Goal: Task Accomplishment & Management: Manage account settings

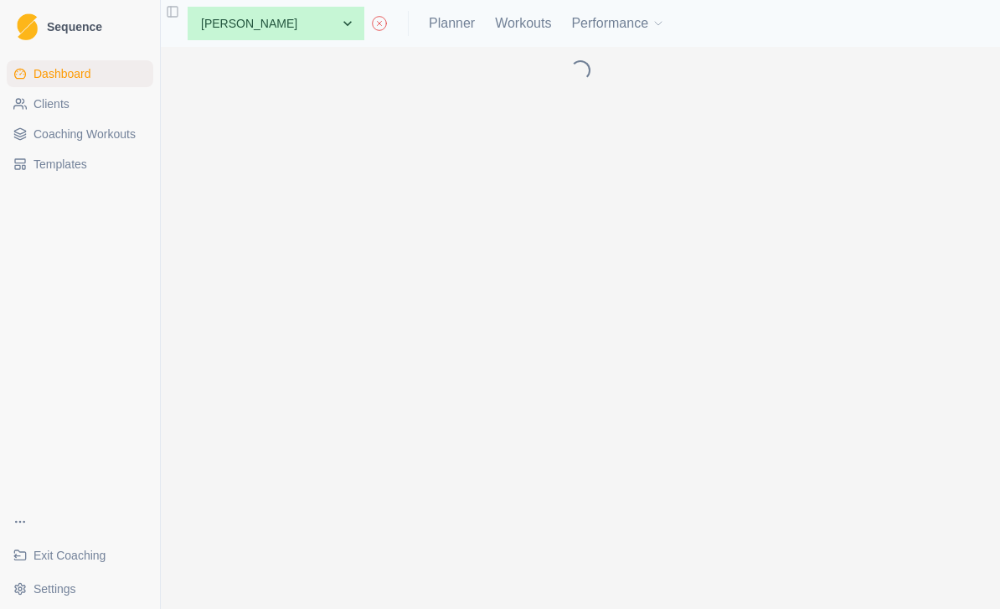
select select "757168ae-d33a-4bee-8254-2e1b1dad540a"
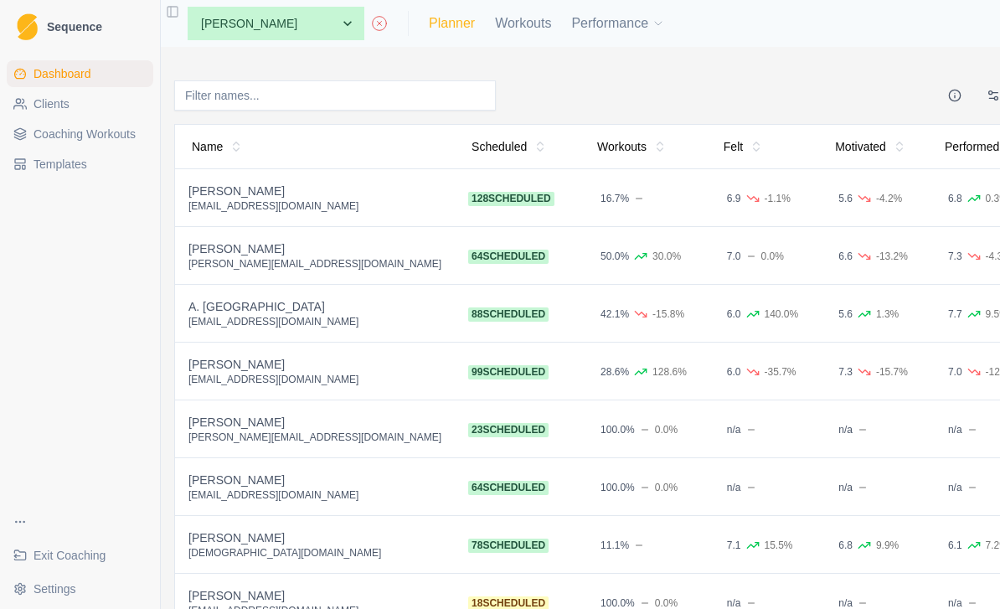
click at [429, 26] on link "Planner" at bounding box center [452, 23] width 46 height 20
select select "month"
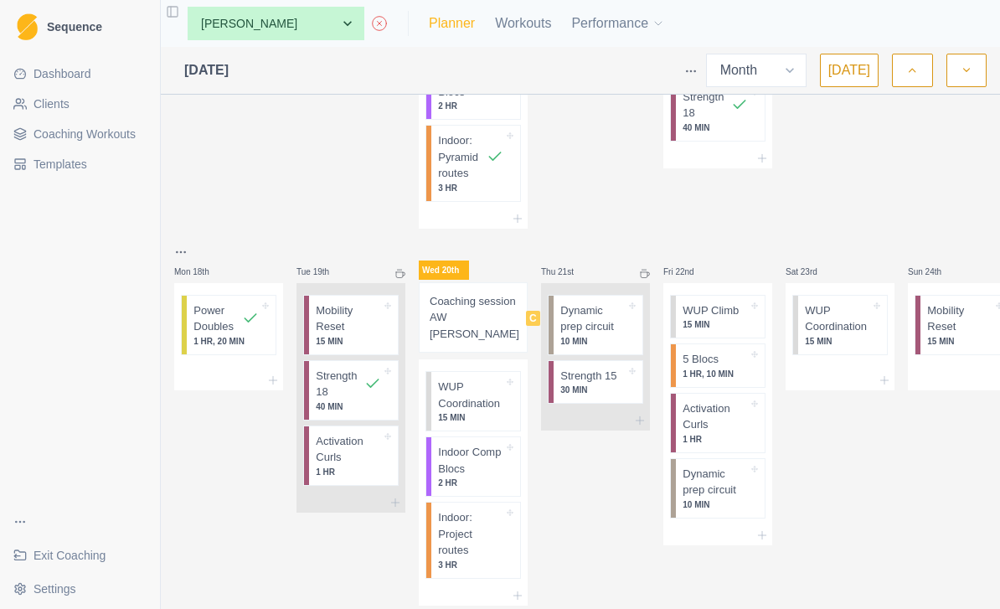
scroll to position [882, 0]
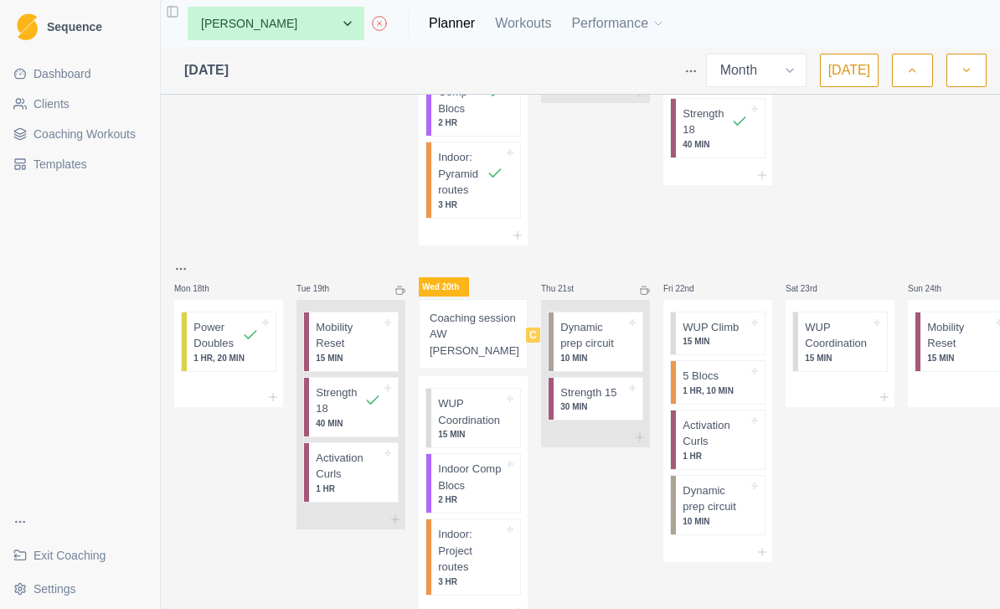
click at [467, 320] on p "Coaching session AW [PERSON_NAME]" at bounding box center [475, 334] width 90 height 49
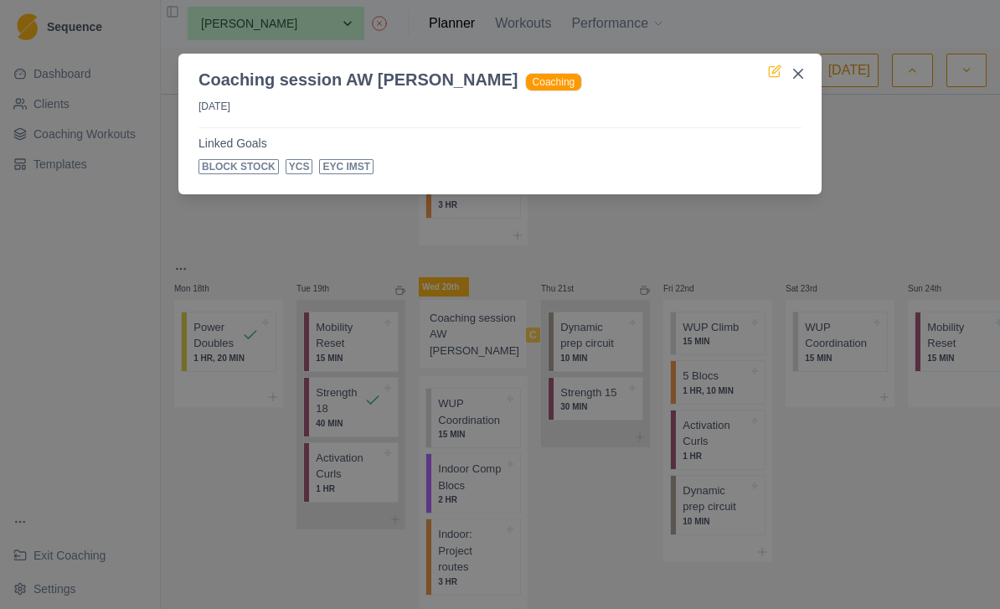
click at [770, 73] on icon at bounding box center [774, 72] width 10 height 10
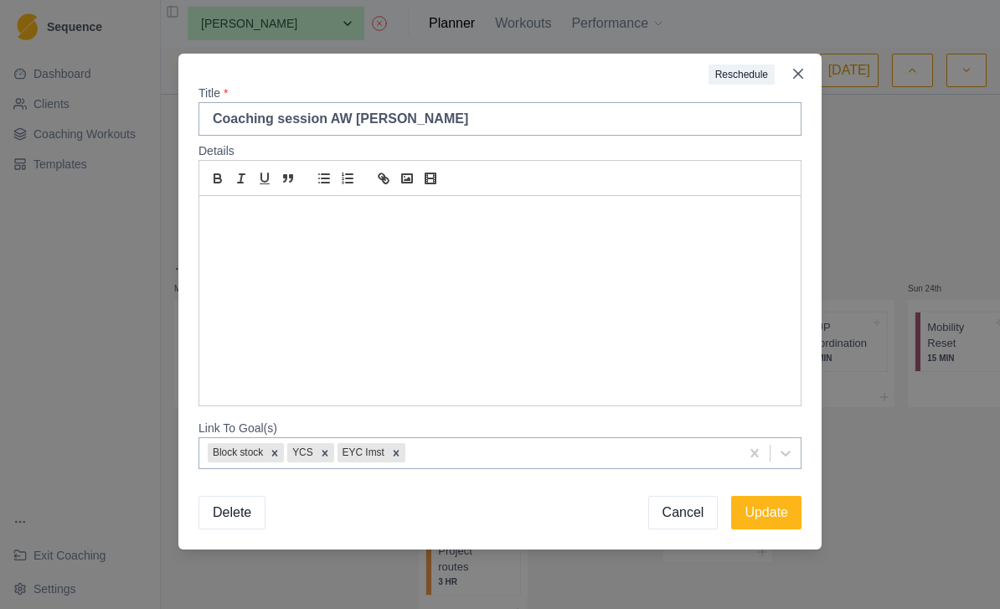
click at [481, 236] on div at bounding box center [500, 300] width 602 height 209
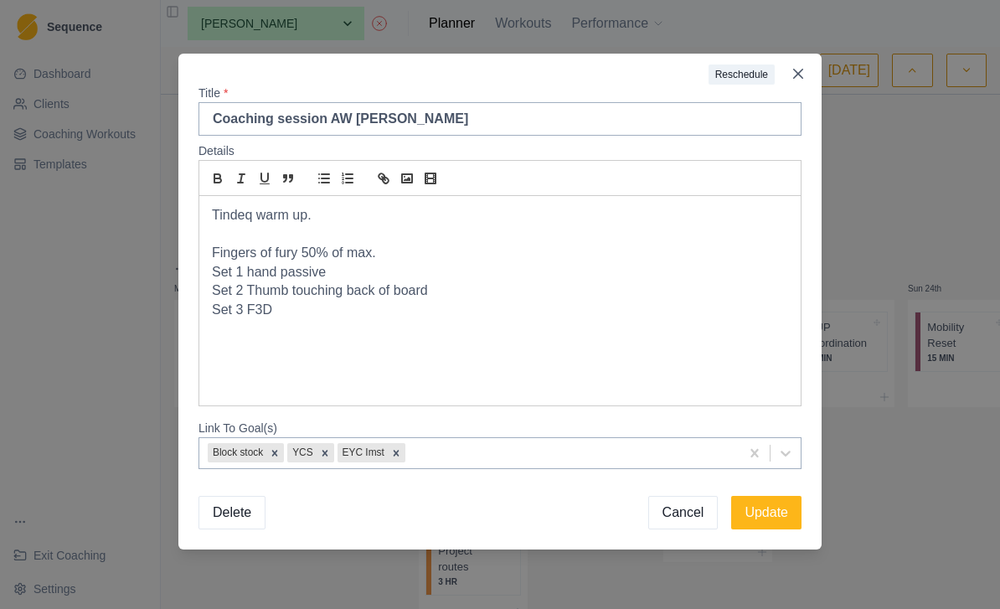
click at [532, 222] on p "Tindeq warm up." at bounding box center [500, 215] width 576 height 19
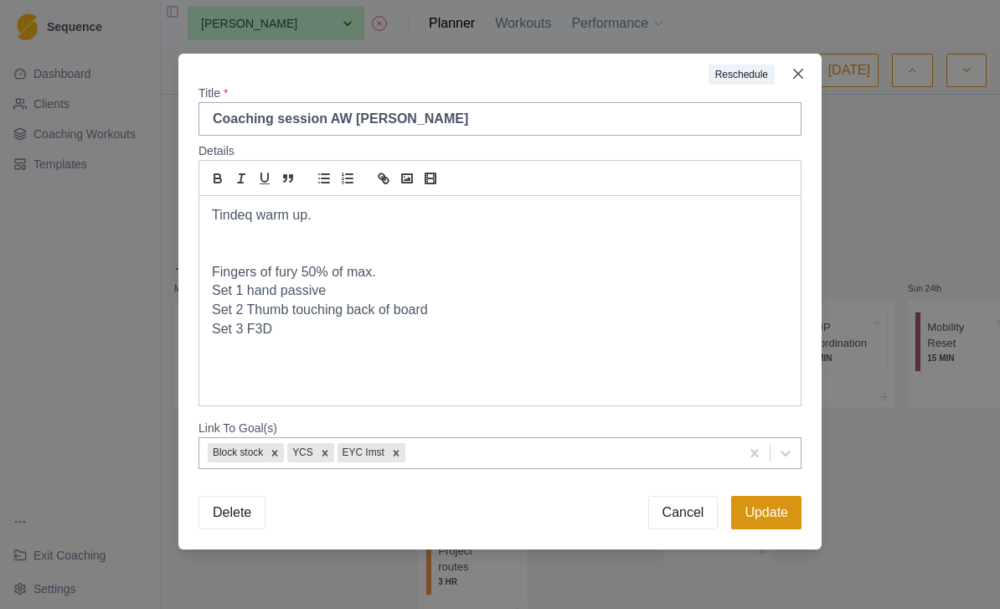
click at [768, 521] on button "Update" at bounding box center [766, 513] width 70 height 34
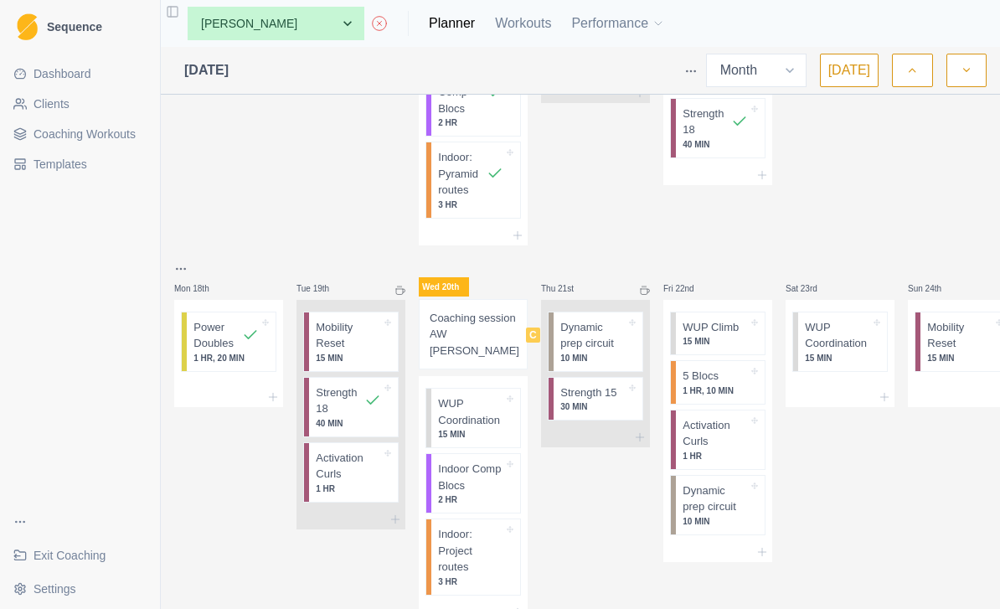
click at [456, 320] on p "Coaching session AW [PERSON_NAME]" at bounding box center [475, 334] width 90 height 49
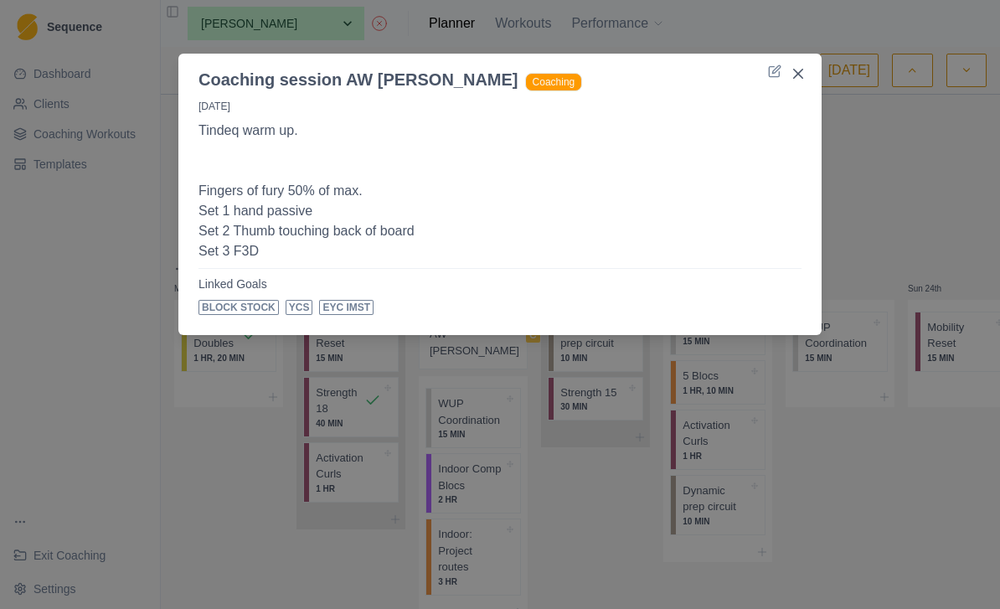
click at [890, 494] on div "Coaching session AW [PERSON_NAME] Coaching [DATE] Tindeq warm up. Fingers of fu…" at bounding box center [500, 304] width 1000 height 609
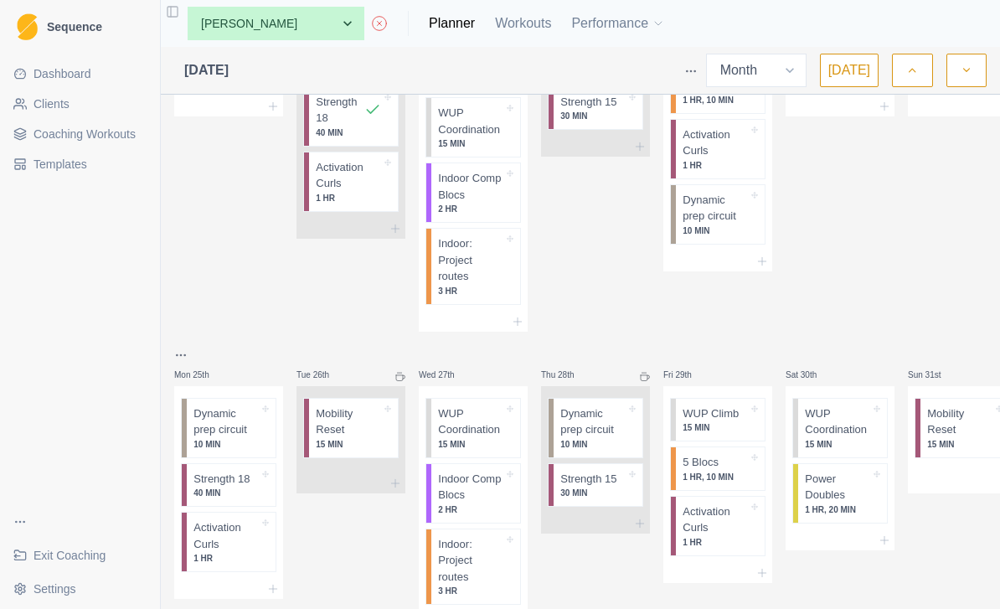
scroll to position [1172, 0]
click at [965, 73] on icon "button" at bounding box center [967, 70] width 12 height 17
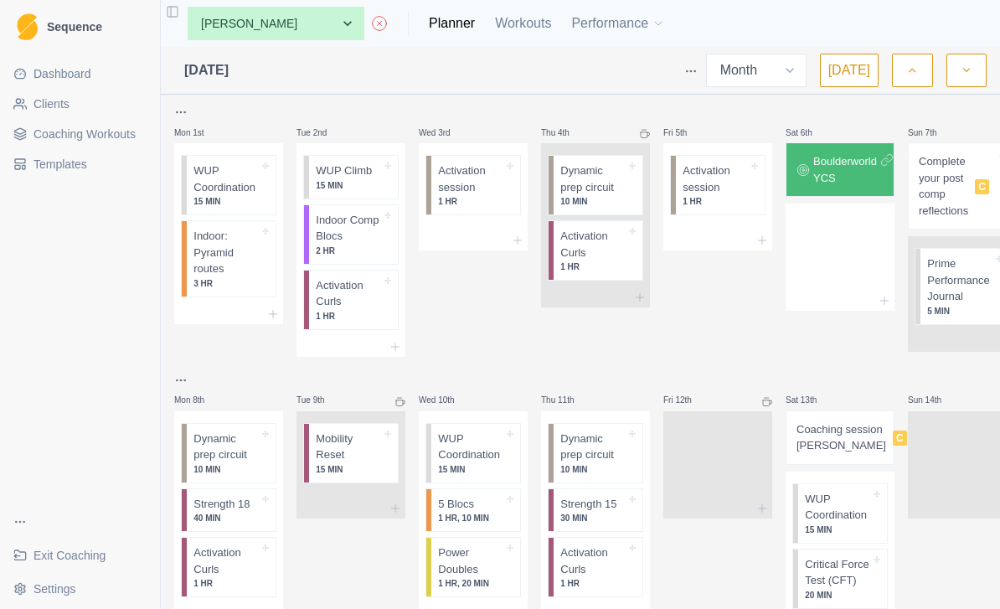
scroll to position [0, 0]
click at [919, 73] on button "button" at bounding box center [912, 71] width 40 height 34
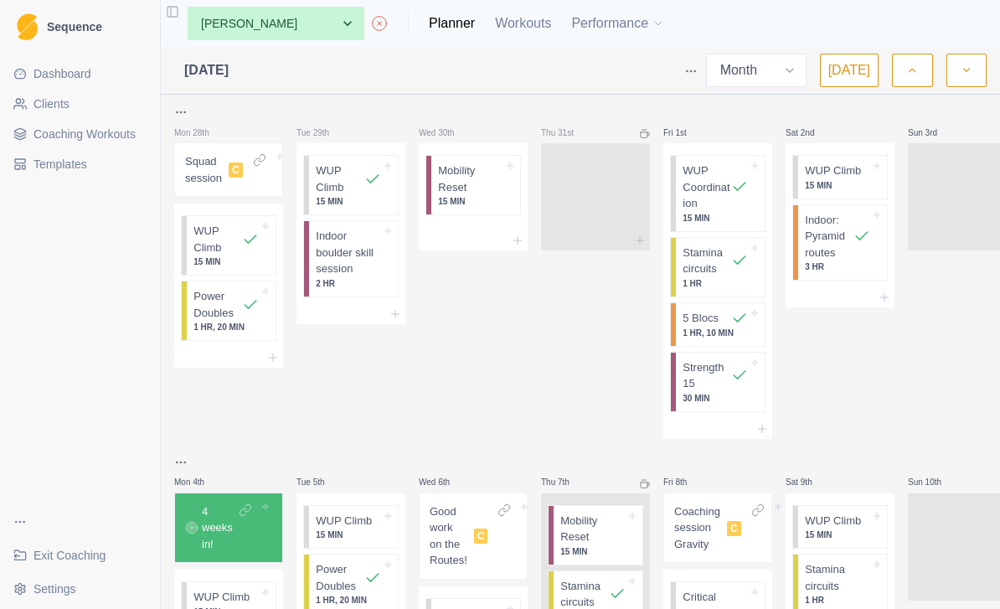
click at [968, 64] on icon "button" at bounding box center [967, 70] width 12 height 17
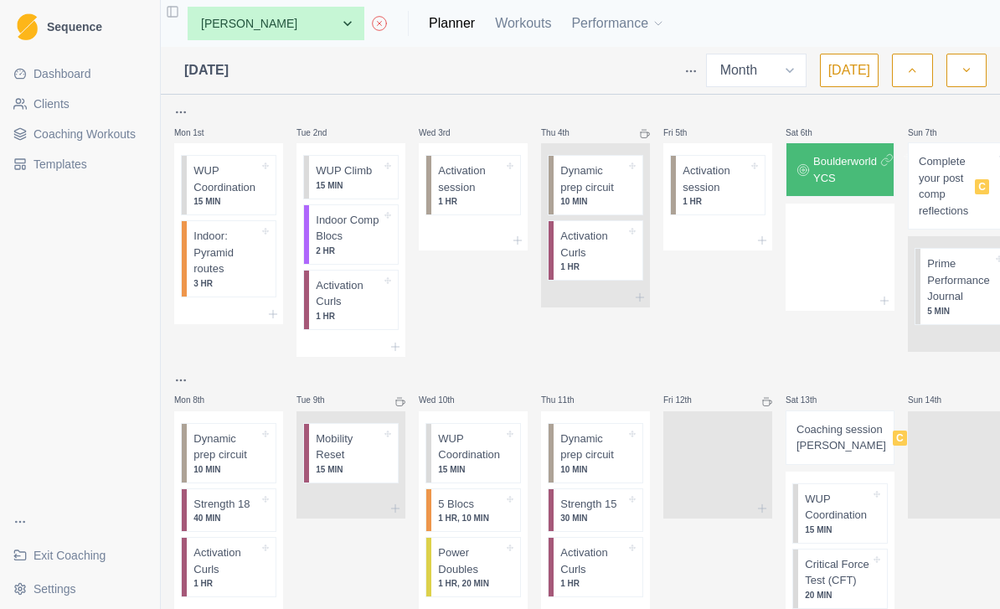
click at [957, 85] on button "button" at bounding box center [967, 71] width 40 height 34
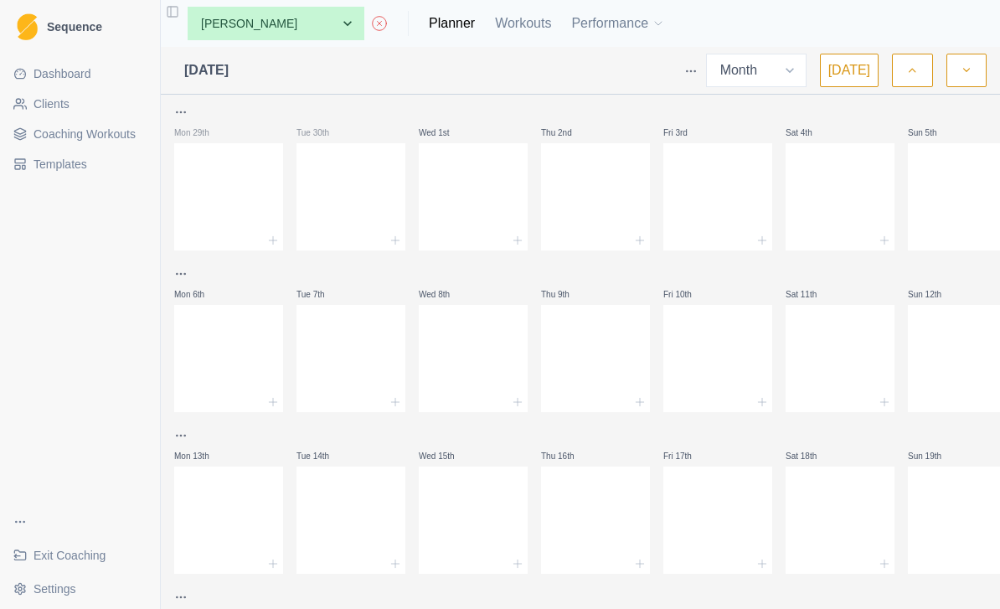
click at [908, 76] on icon "button" at bounding box center [912, 70] width 12 height 17
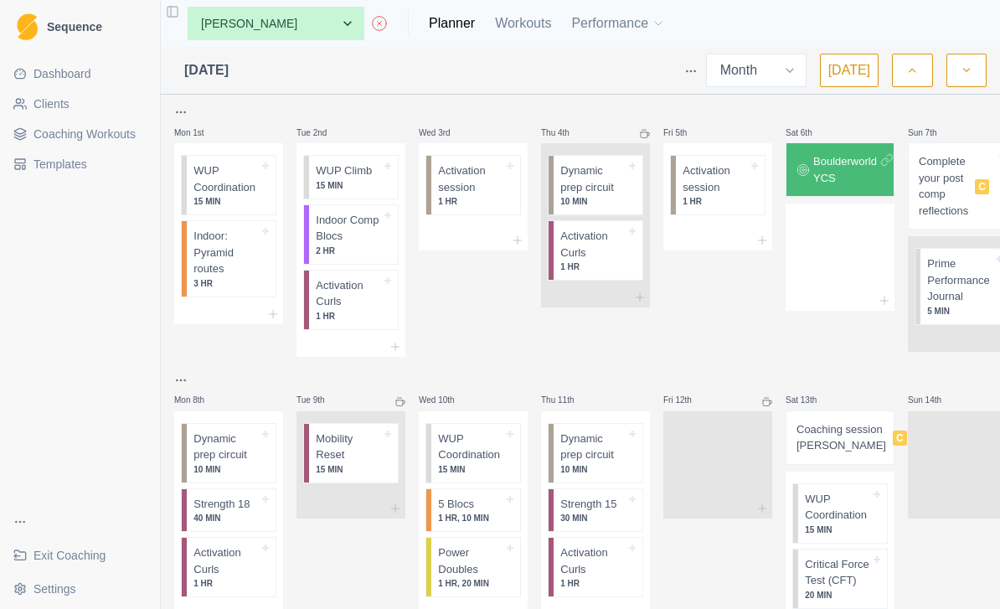
click at [971, 75] on icon "button" at bounding box center [967, 70] width 12 height 17
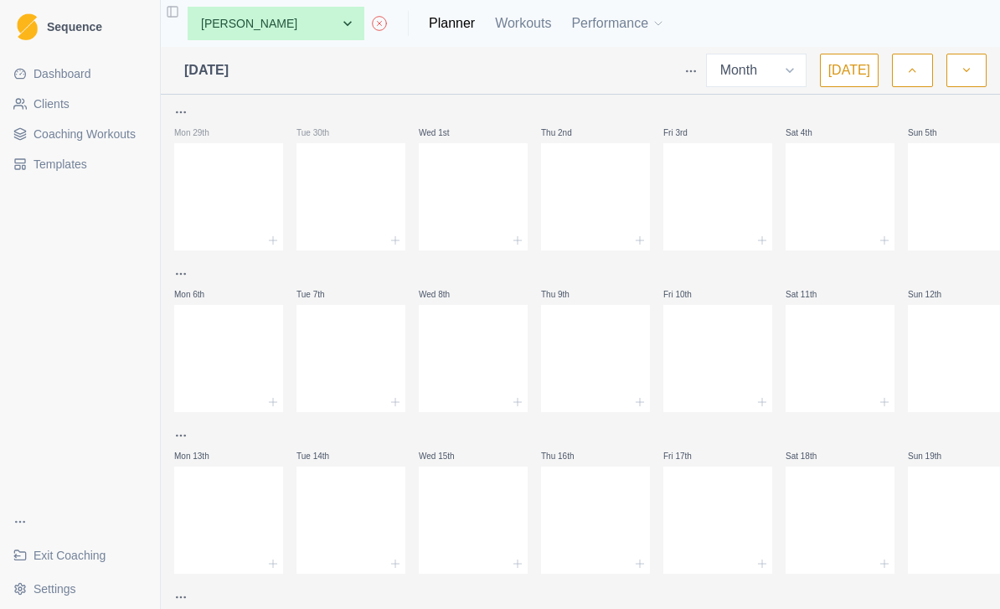
click at [901, 72] on button "button" at bounding box center [912, 71] width 40 height 34
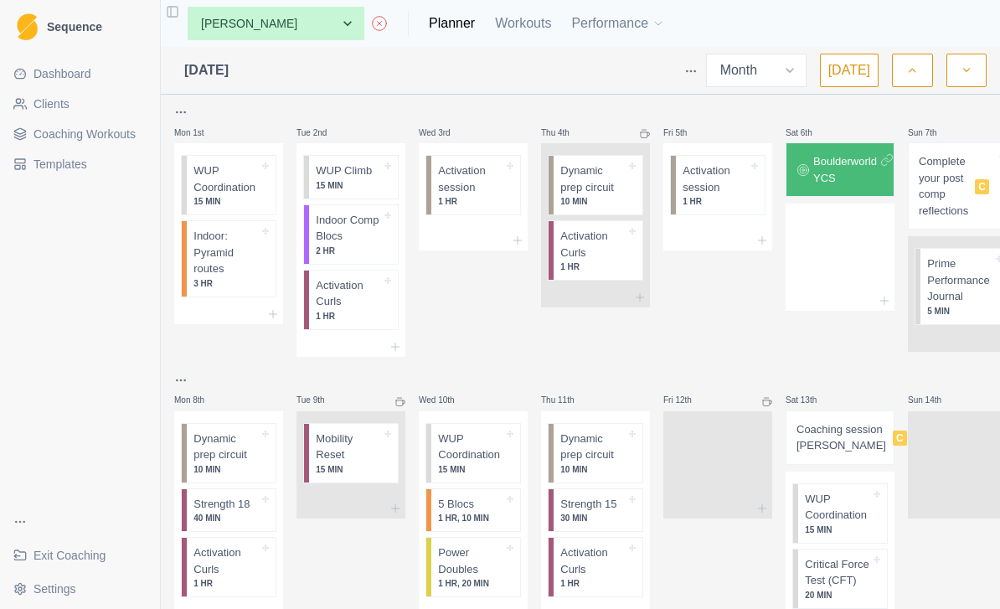
click at [905, 70] on button "button" at bounding box center [912, 71] width 40 height 34
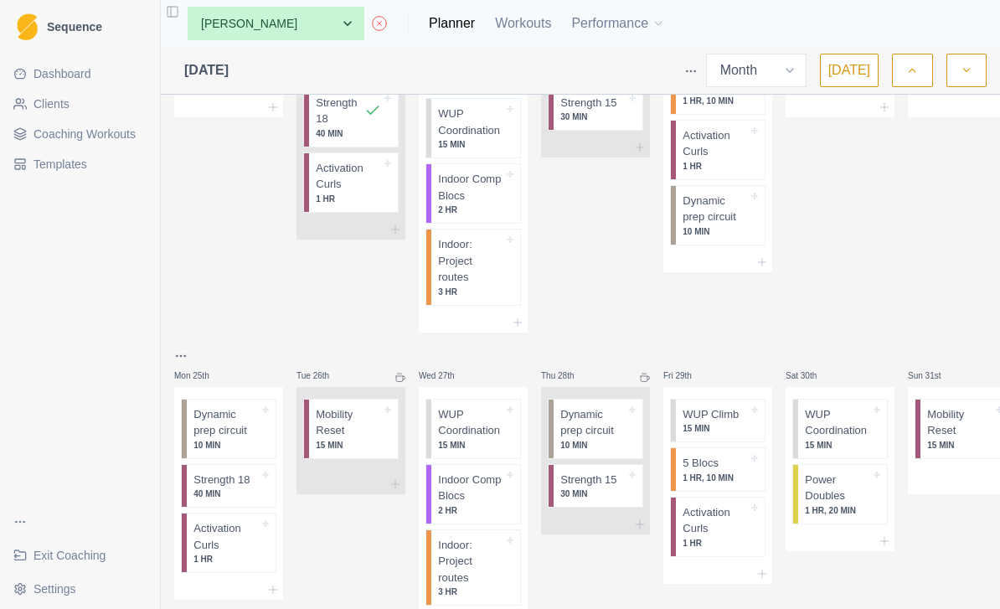
scroll to position [1171, 0]
click at [968, 79] on button "button" at bounding box center [967, 71] width 40 height 34
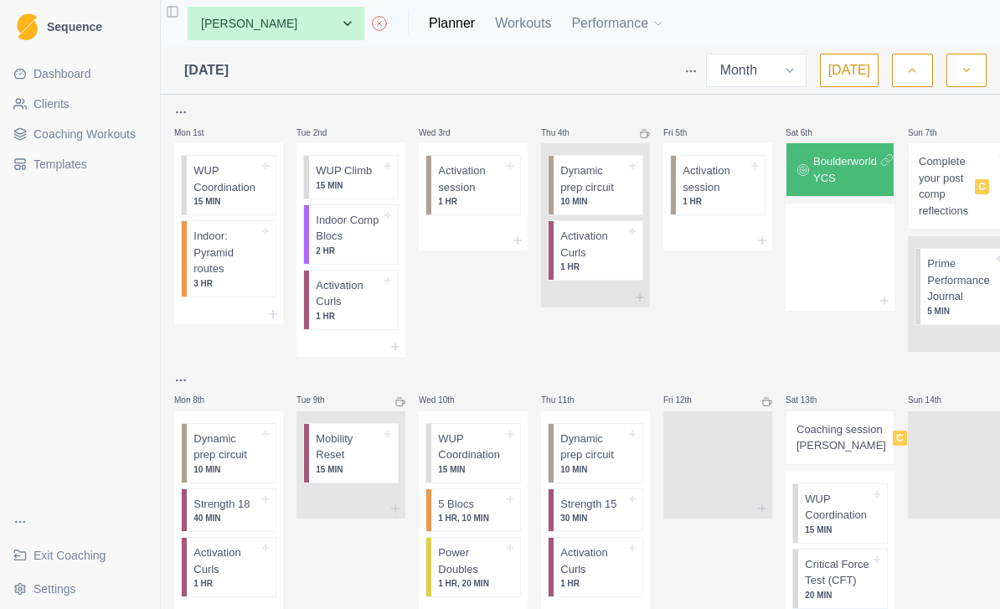
scroll to position [0, 0]
click at [915, 67] on icon "button" at bounding box center [912, 70] width 12 height 17
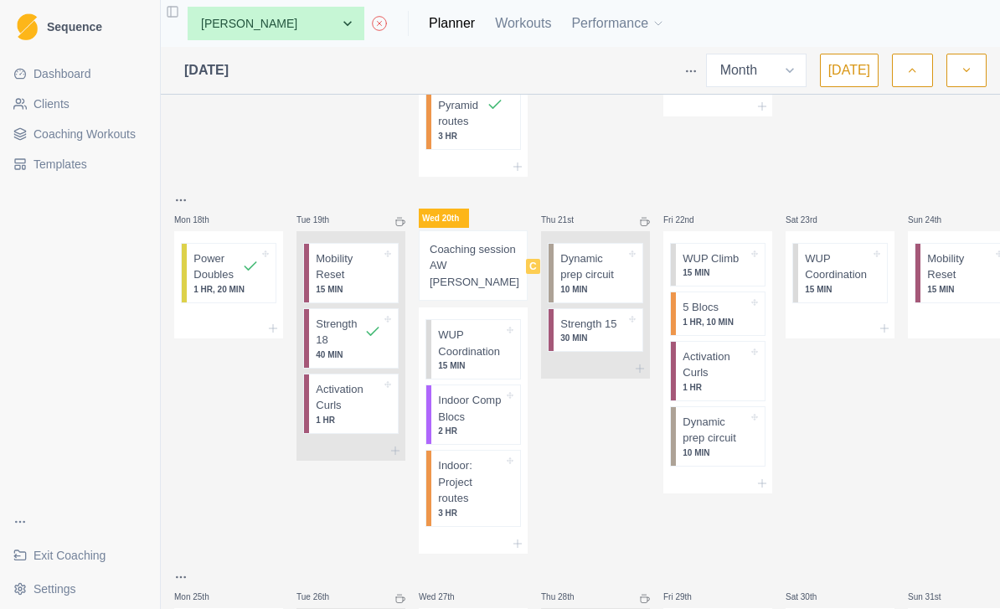
scroll to position [939, 0]
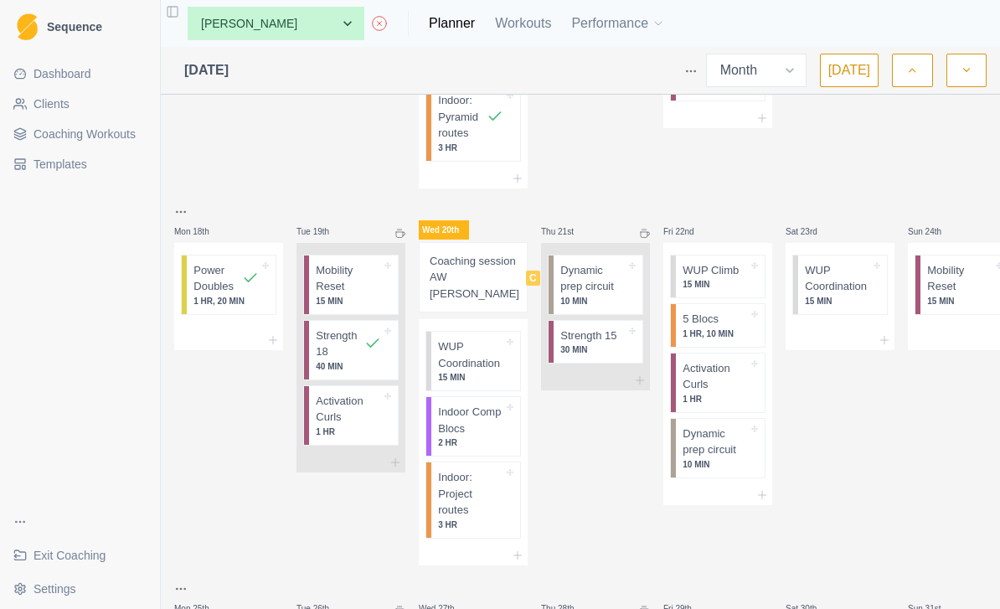
click at [463, 253] on p "Coaching session AW [PERSON_NAME]" at bounding box center [475, 277] width 90 height 49
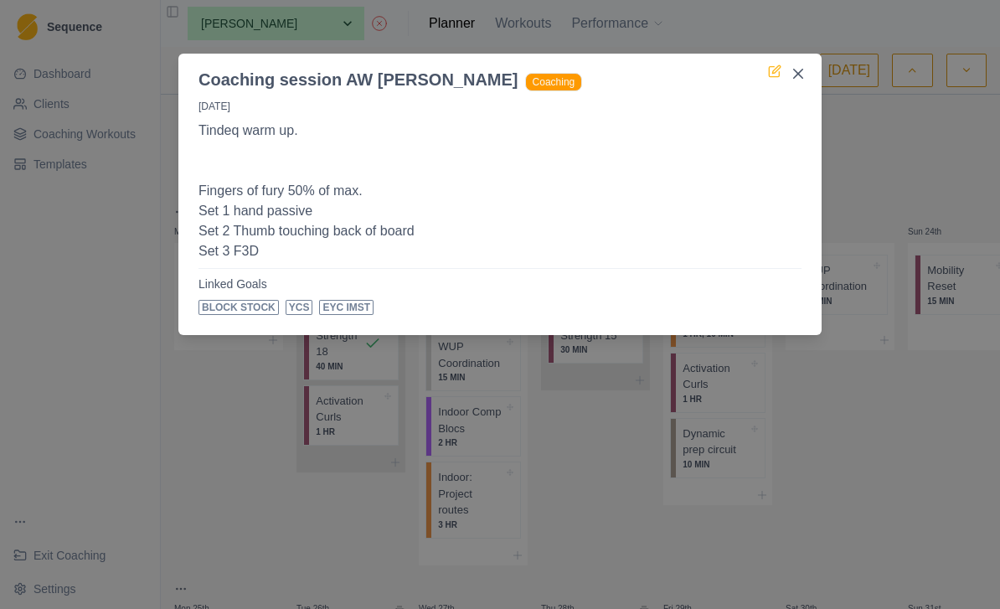
click at [781, 71] on icon at bounding box center [774, 71] width 13 height 13
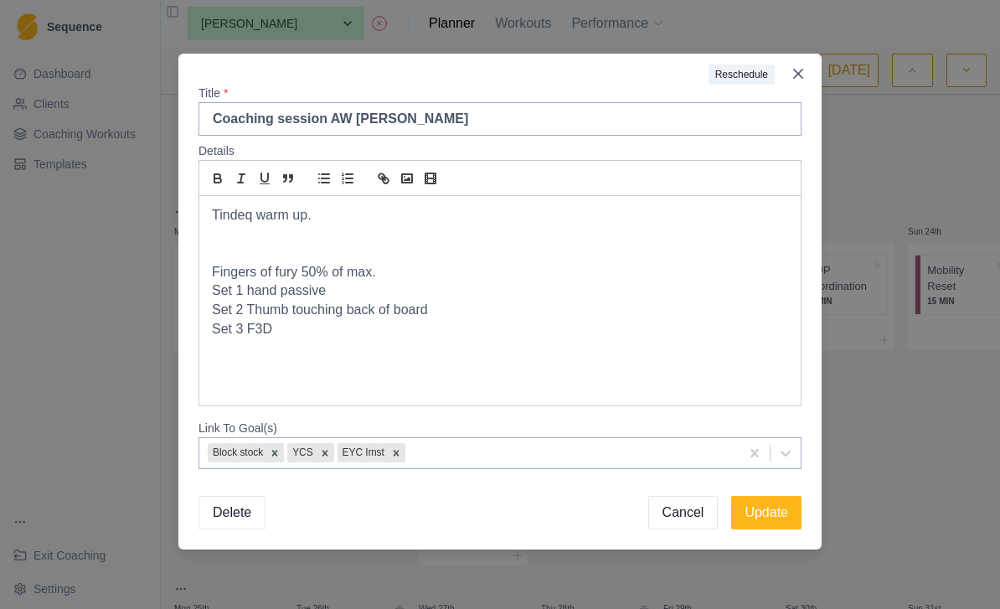
click at [524, 343] on div "Tindeq warm up. Fingers of fury 50% of max. Set 1 hand passive Set 2 Thumb touc…" at bounding box center [500, 300] width 602 height 209
click at [767, 509] on button "Update" at bounding box center [766, 513] width 70 height 34
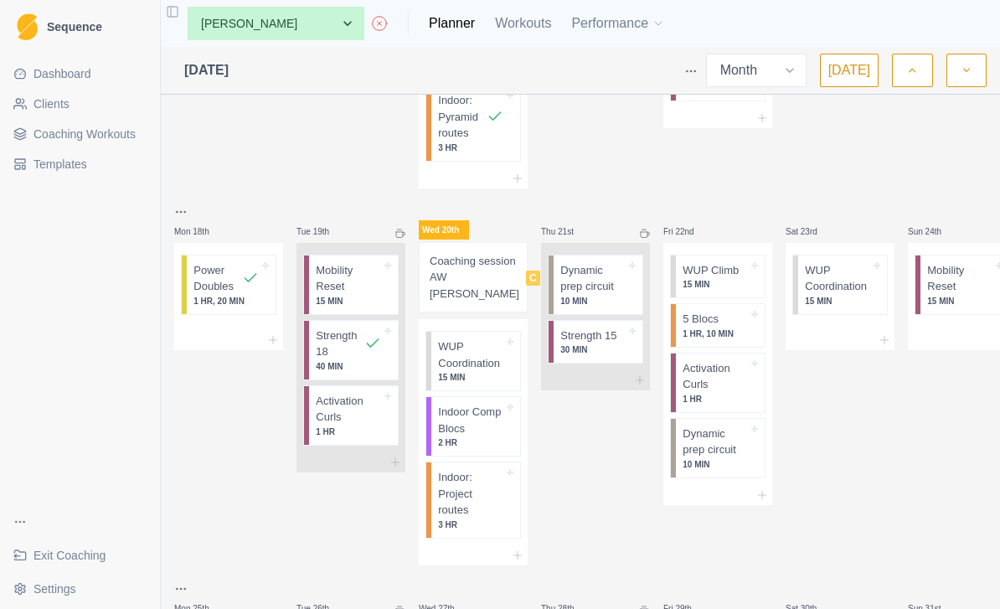
click at [482, 253] on div "Coaching session AW [PERSON_NAME]" at bounding box center [488, 277] width 117 height 49
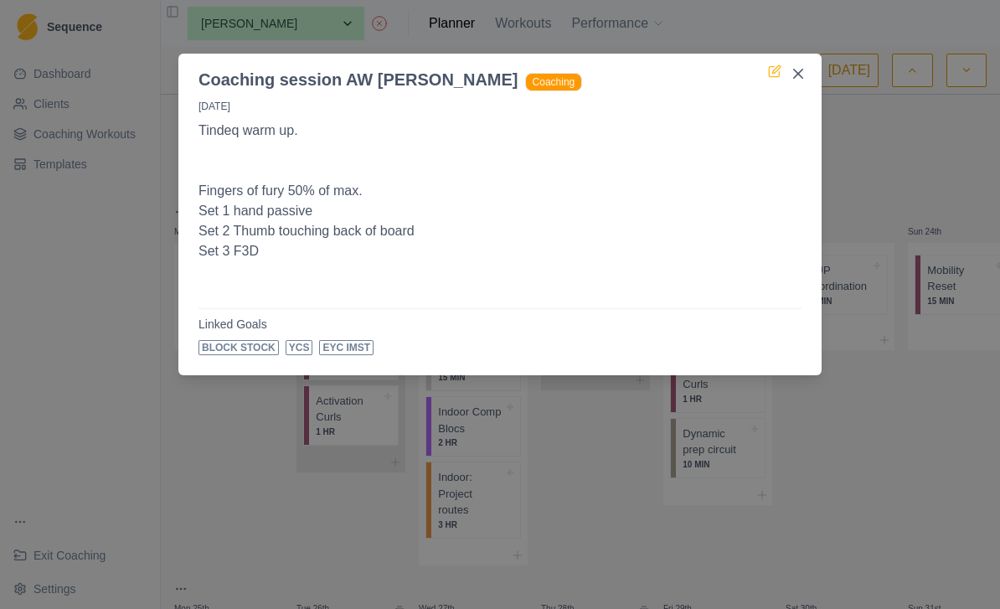
click at [779, 75] on icon at bounding box center [774, 72] width 10 height 10
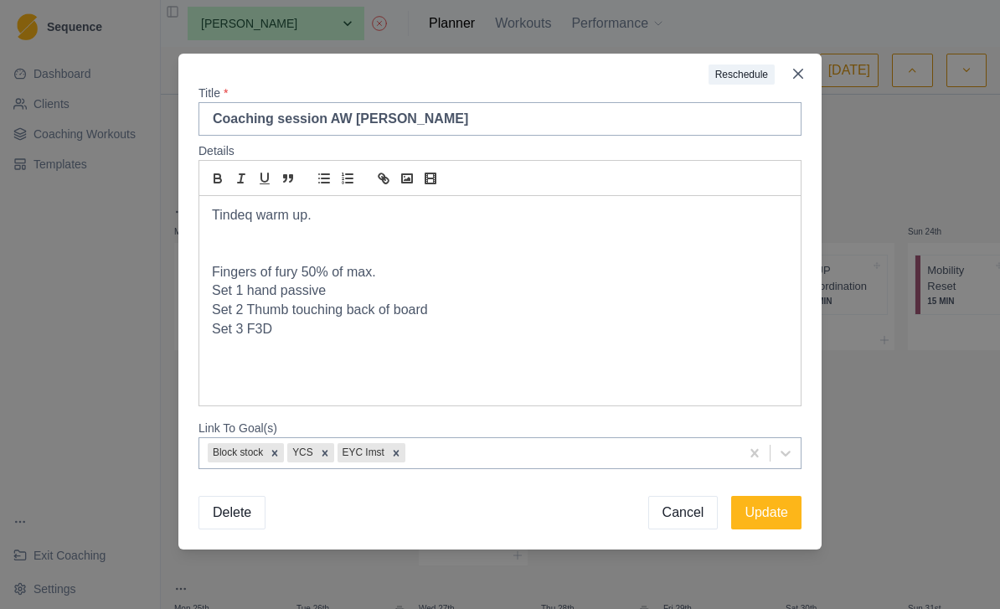
click at [534, 343] on p at bounding box center [500, 348] width 576 height 19
click at [451, 385] on div "Tindeq warm up. Fingers of fury 50% of max. Set 1 hand passive Set 2 Thumb touc…" at bounding box center [500, 300] width 602 height 209
click at [457, 372] on p "Every boulder in good style and with good cadence" at bounding box center [500, 367] width 576 height 19
click at [600, 369] on p "Every boulder in good style and with high cadence" at bounding box center [500, 367] width 576 height 19
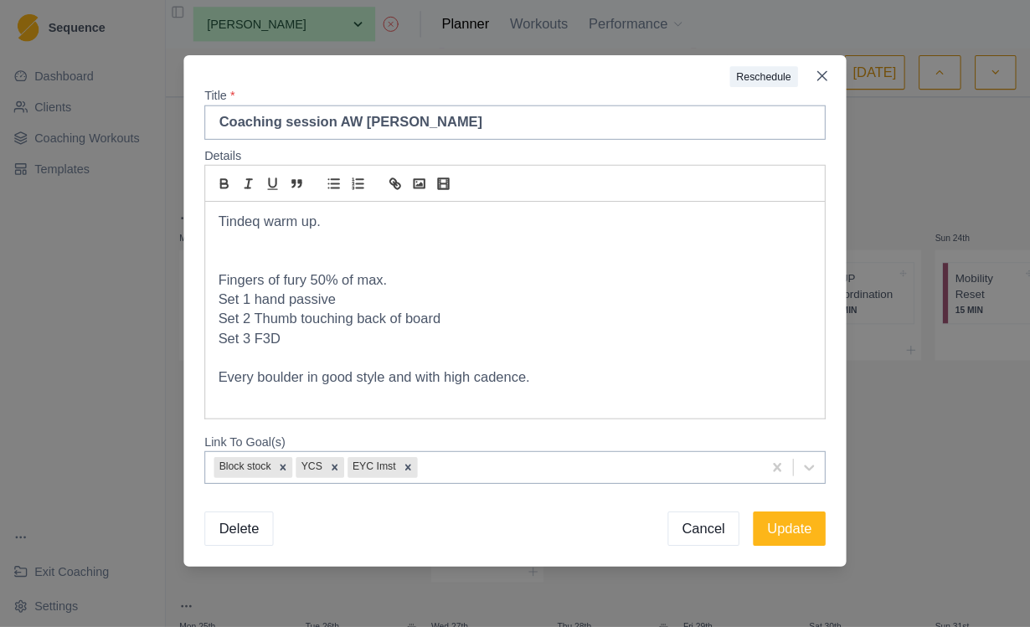
scroll to position [0, 0]
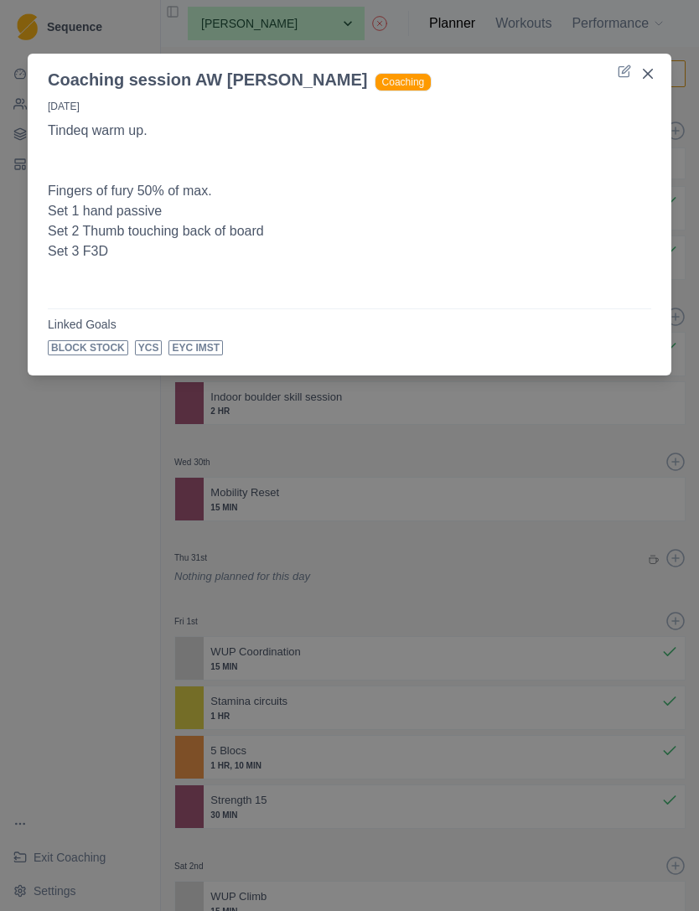
select select "month"
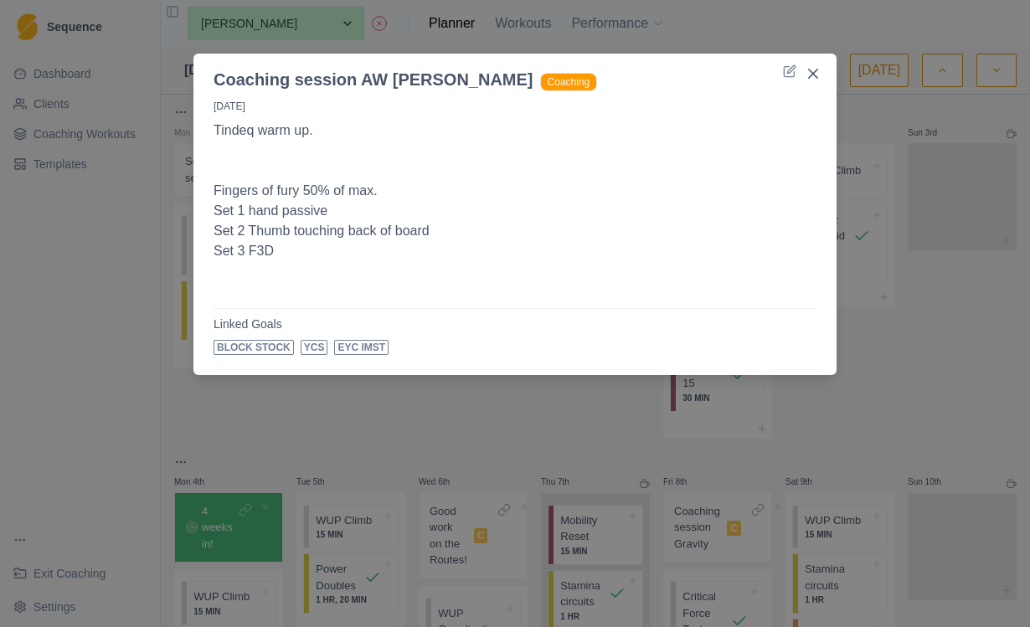
click at [488, 268] on p at bounding box center [515, 271] width 603 height 20
click at [793, 75] on icon at bounding box center [789, 71] width 13 height 13
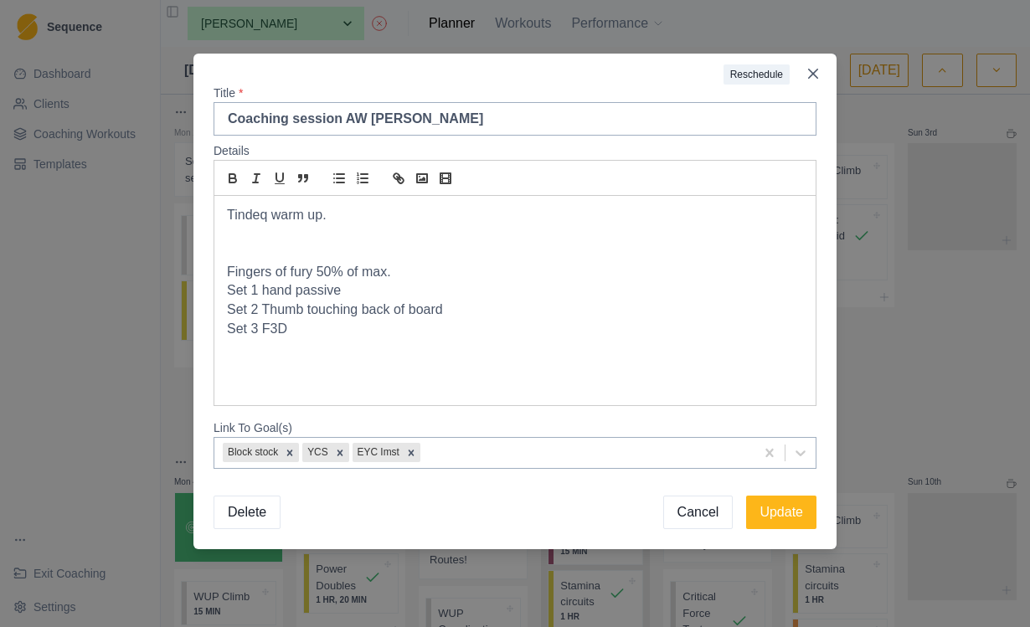
click at [663, 344] on p at bounding box center [515, 348] width 576 height 19
click at [391, 369] on p "All blocs pre comp sim, good cadence" at bounding box center [515, 367] width 576 height 19
click at [514, 343] on p at bounding box center [515, 348] width 576 height 19
click at [498, 367] on p "All blocs pre comp sim, high cadence" at bounding box center [515, 367] width 576 height 19
click at [789, 522] on button "Update" at bounding box center [781, 513] width 70 height 34
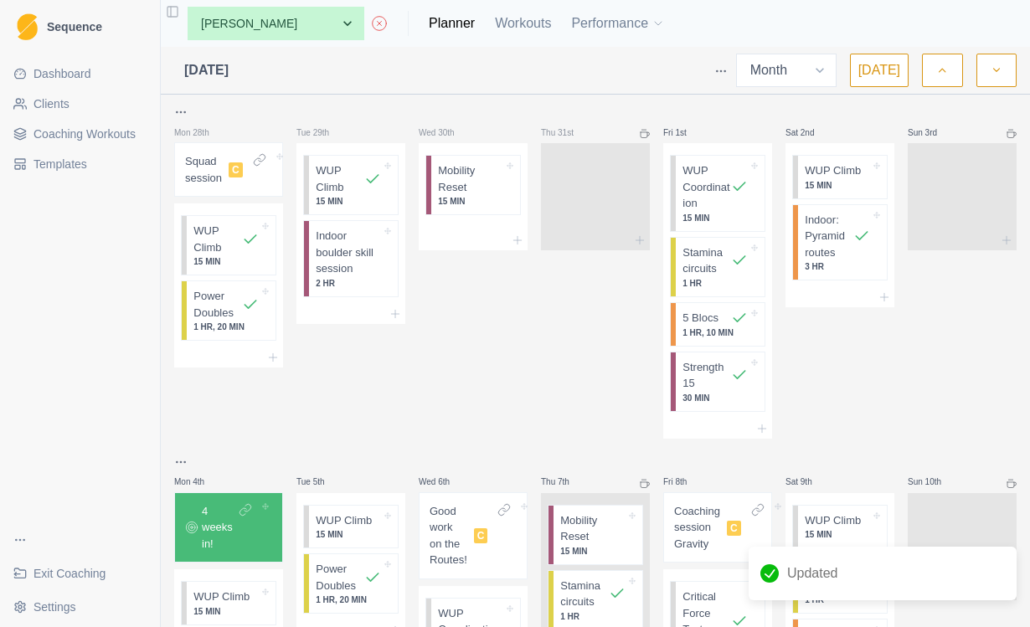
click at [479, 536] on span "C" at bounding box center [481, 536] width 14 height 15
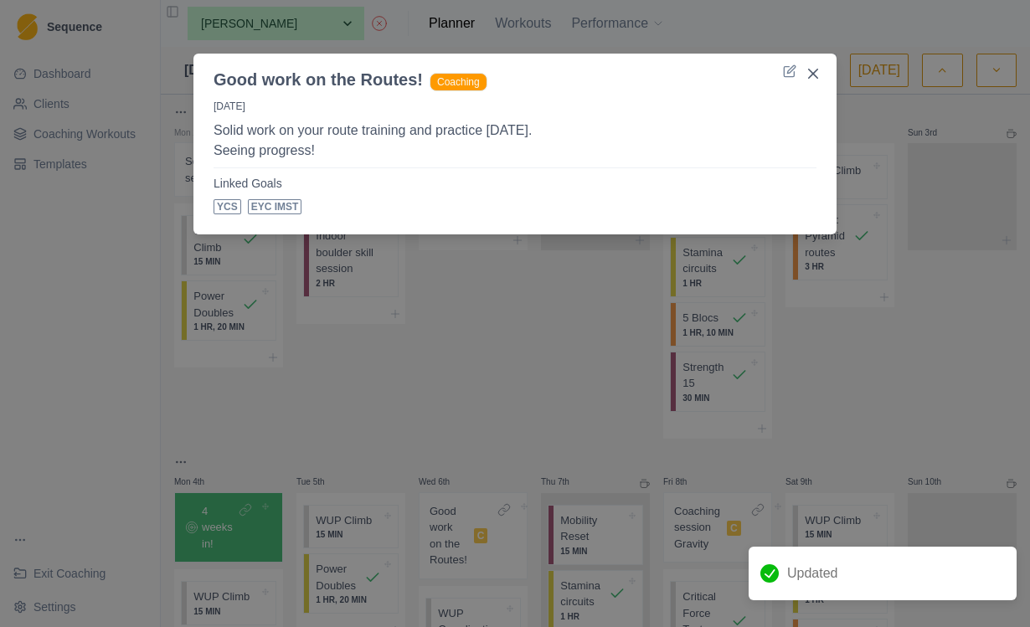
click at [602, 327] on div "Good work on the Routes! Coaching [DATE] Solid work on your route training and …" at bounding box center [515, 313] width 1030 height 627
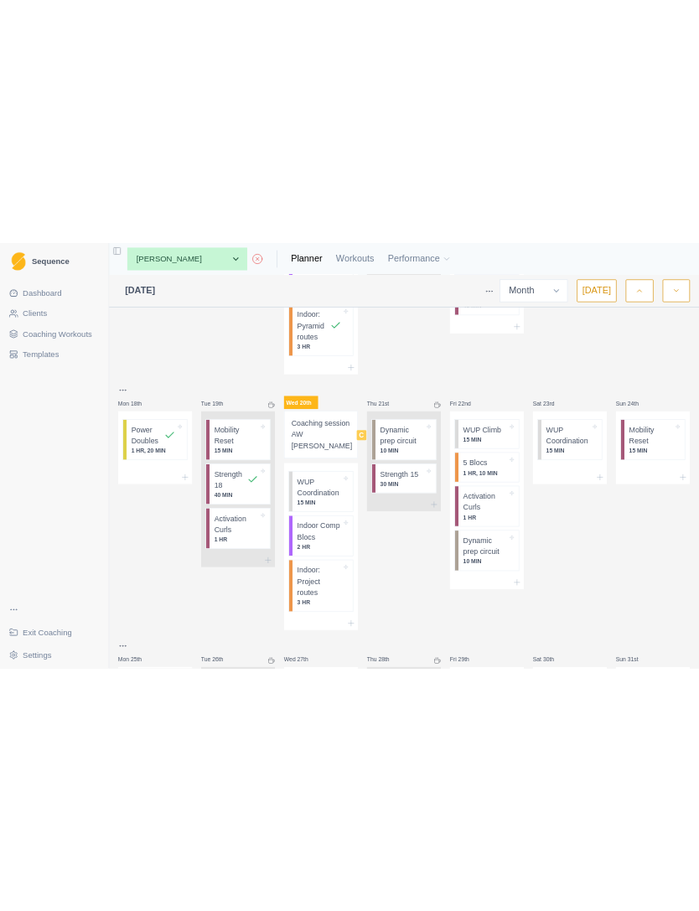
scroll to position [940, 0]
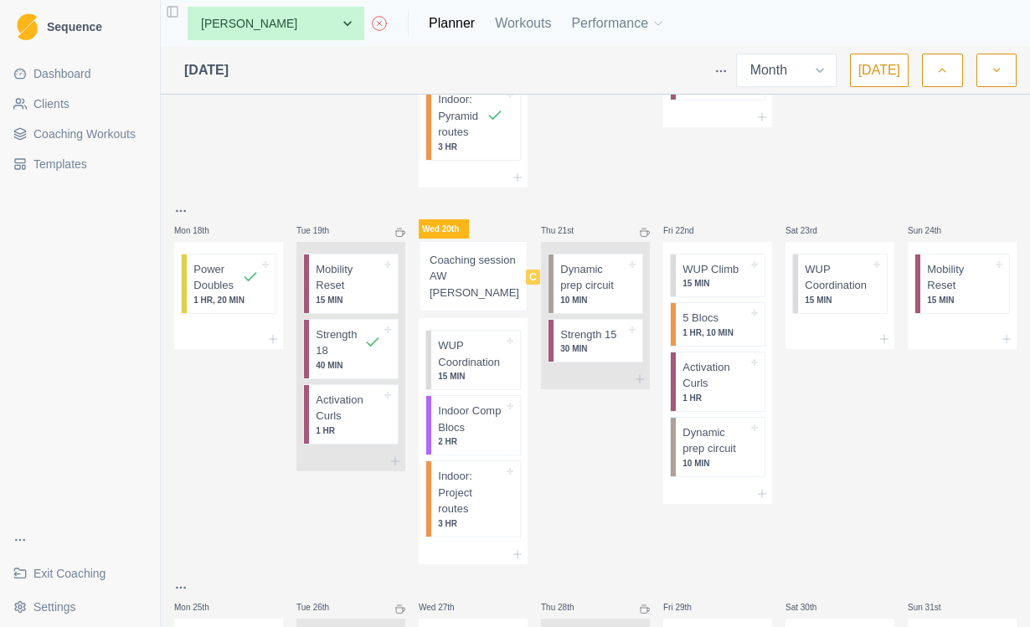
click at [473, 271] on p "Coaching session AW [PERSON_NAME]" at bounding box center [475, 276] width 90 height 49
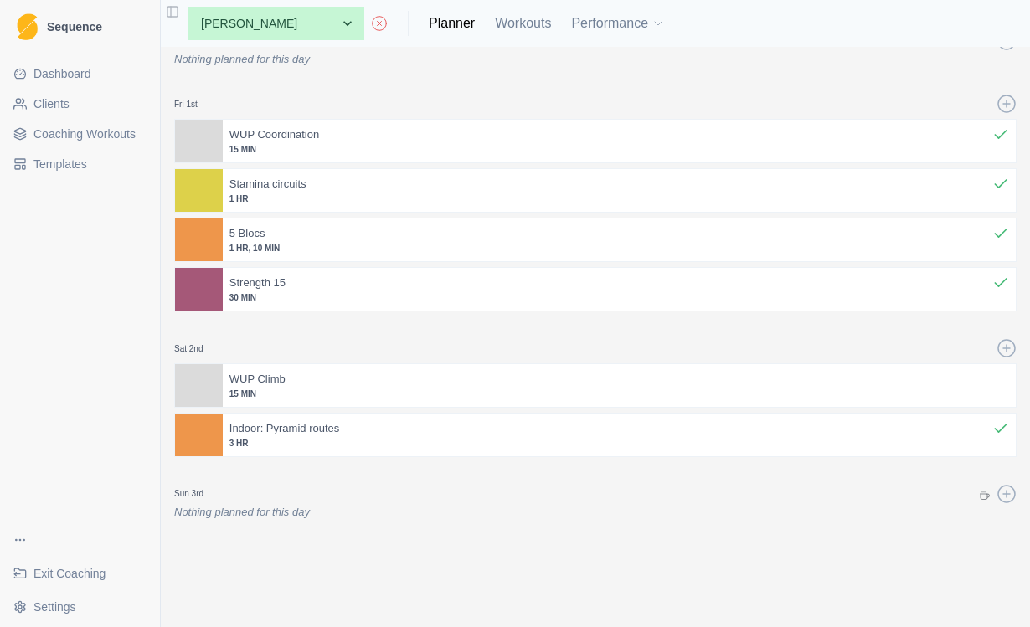
scroll to position [178, 0]
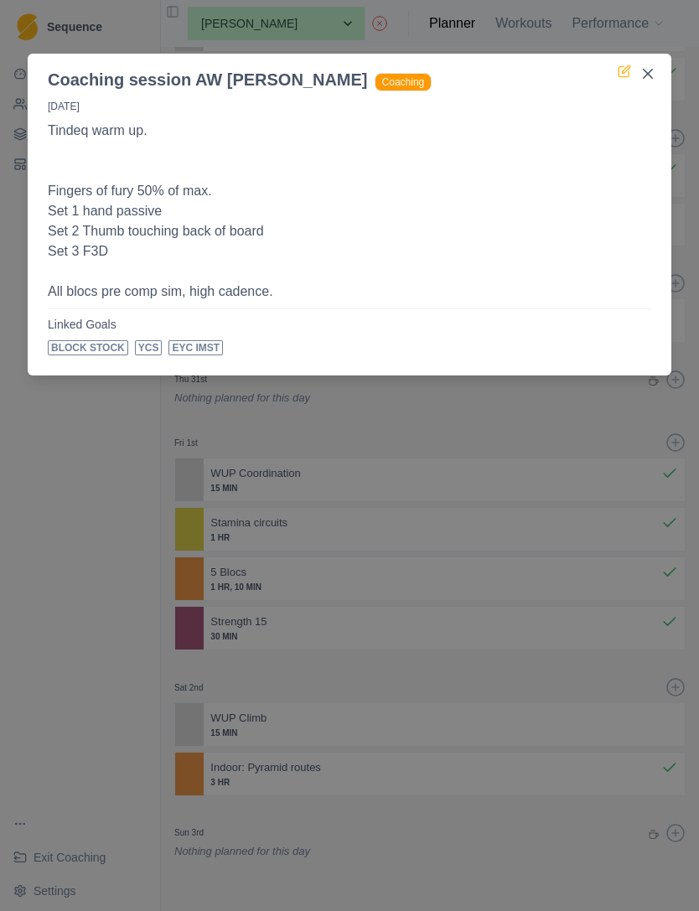
click at [620, 70] on icon at bounding box center [623, 71] width 13 height 13
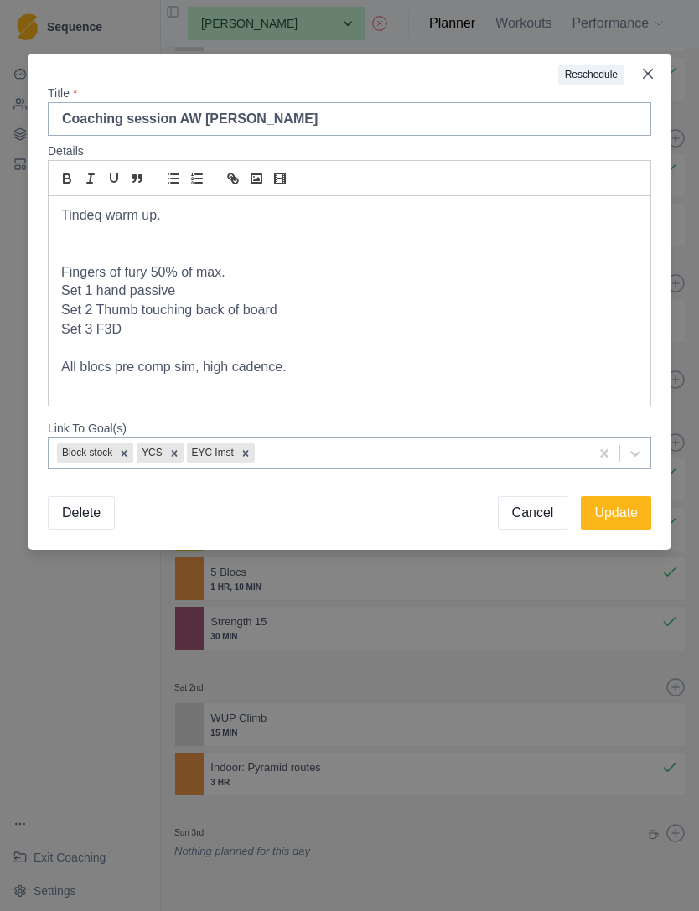
click at [369, 359] on p "All blocs pre comp sim, high cadence." at bounding box center [349, 367] width 576 height 19
click at [619, 505] on button "Update" at bounding box center [616, 513] width 70 height 34
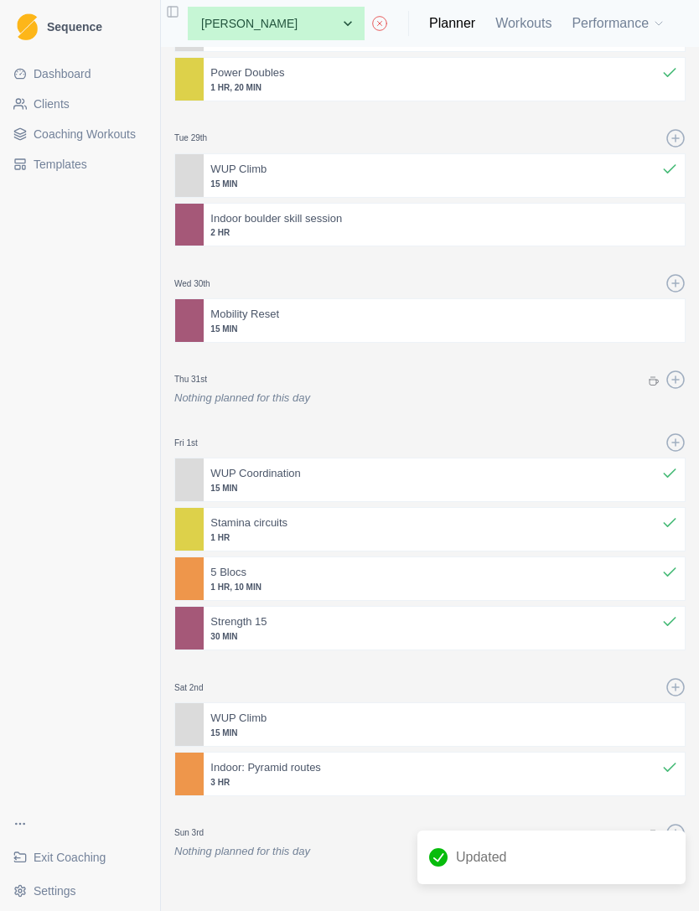
select select "month"
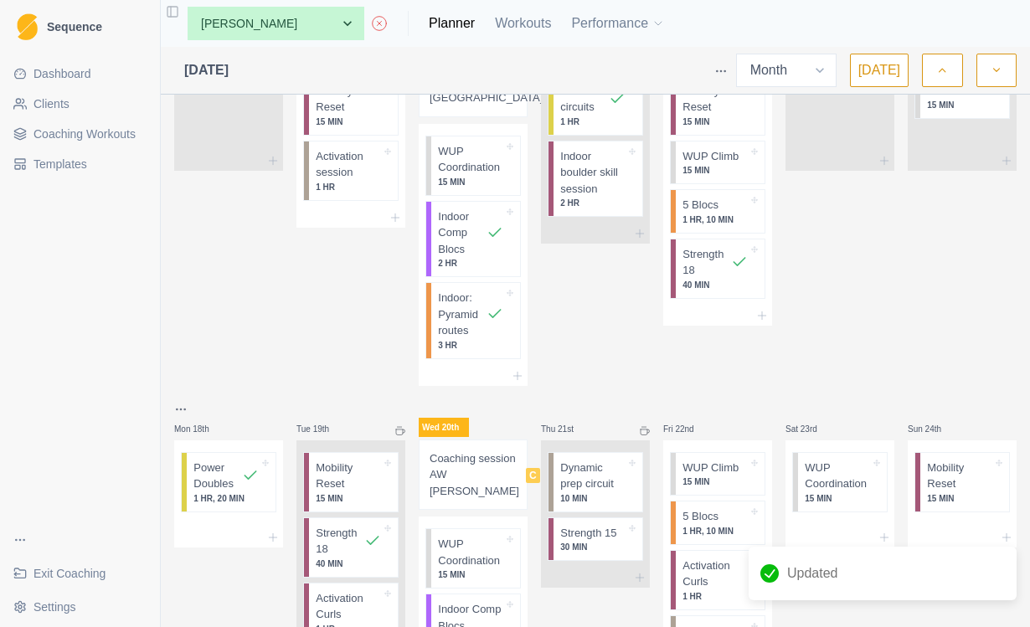
scroll to position [757, 0]
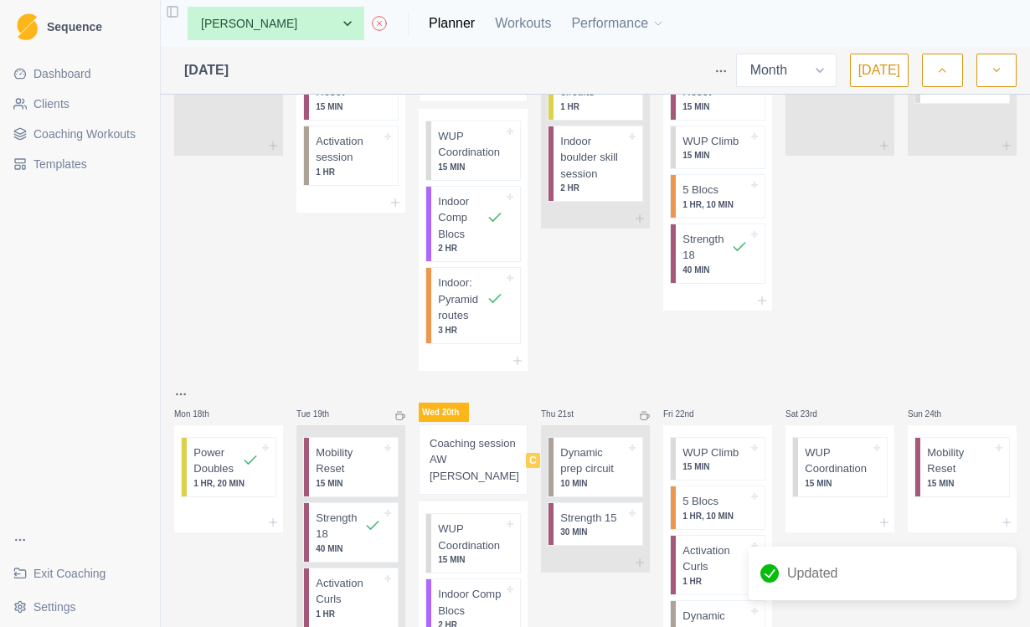
click at [475, 461] on p "Coaching session AW [PERSON_NAME]" at bounding box center [475, 460] width 90 height 49
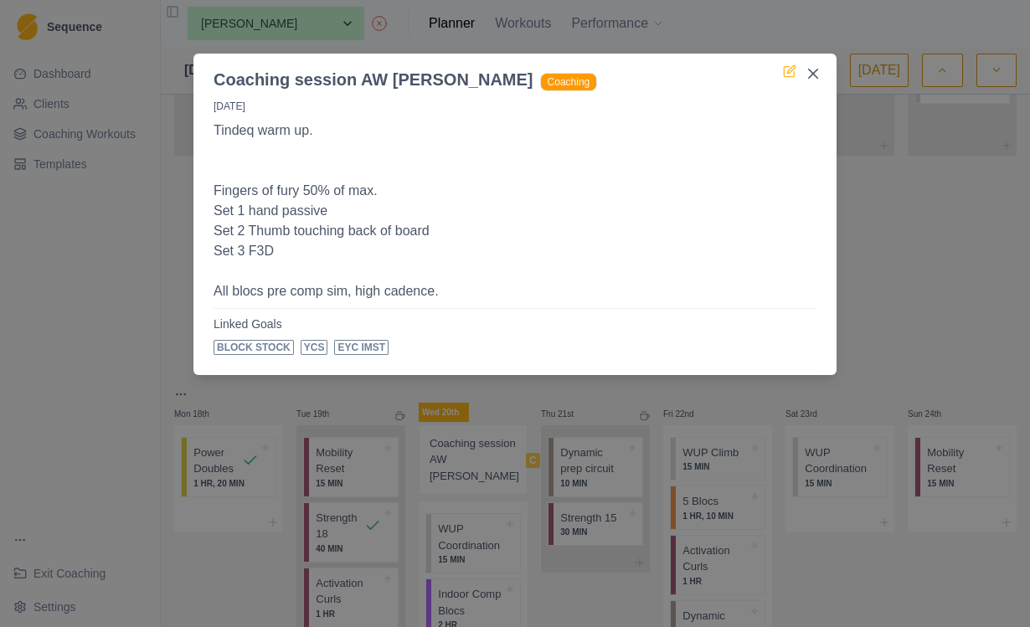
click at [791, 71] on icon at bounding box center [789, 71] width 13 height 13
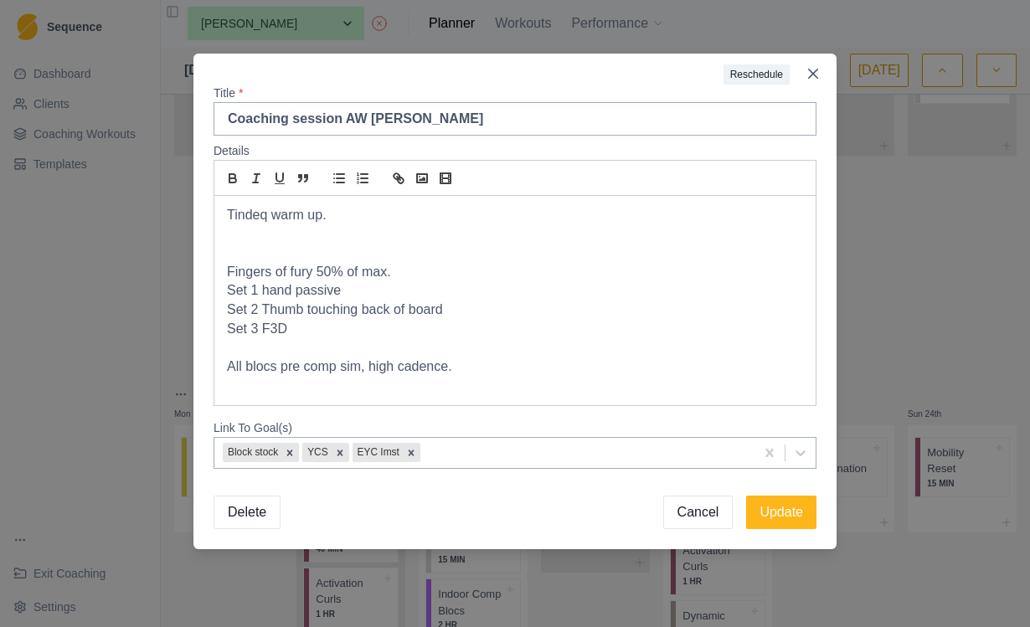
click at [534, 373] on p "All blocs pre comp sim, high cadence." at bounding box center [515, 367] width 576 height 19
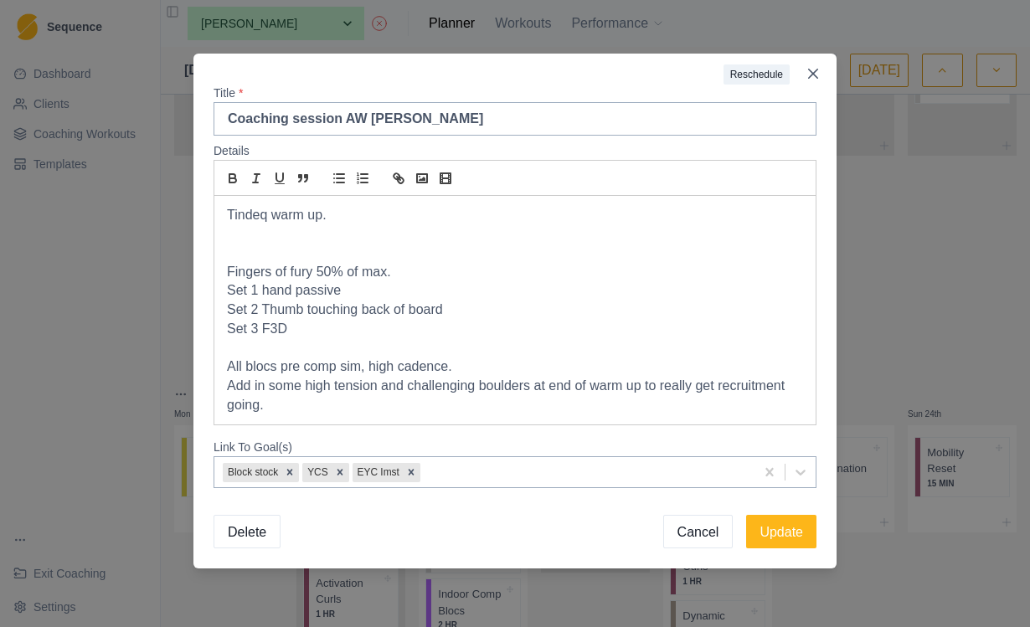
click at [298, 385] on p "Add in some high tension and challenging boulders at end of warm up to really g…" at bounding box center [515, 396] width 576 height 38
click at [536, 377] on p "Add in 2-3 high tension and challenging boulders at end of warm up to really ge…" at bounding box center [515, 396] width 576 height 38
click at [491, 364] on p "All blocs pre comp sim, high cadence." at bounding box center [515, 367] width 576 height 19
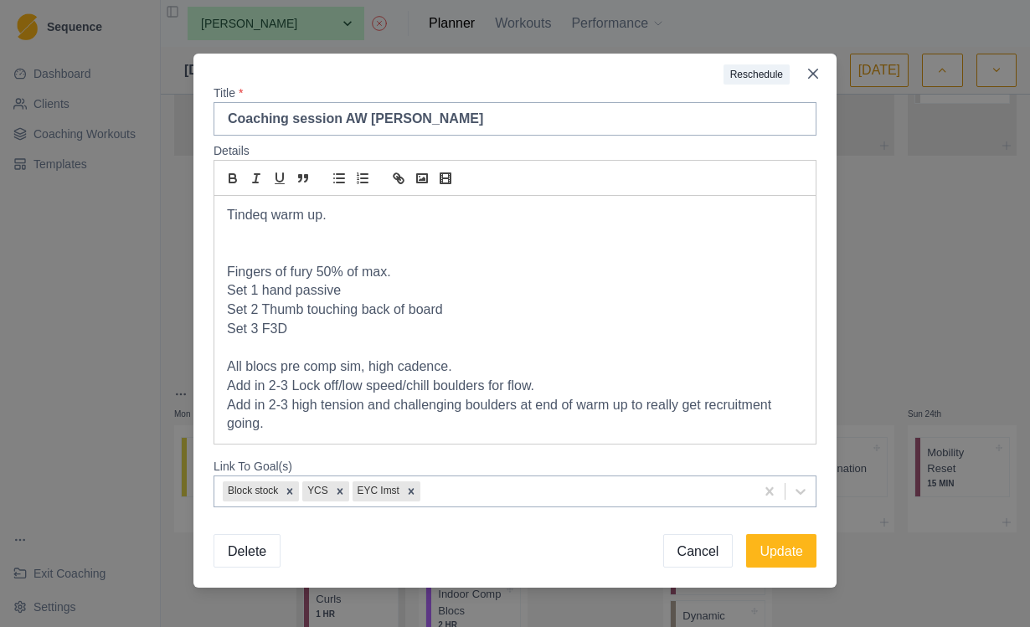
click at [520, 436] on div "Tindeq warm up. Fingers of fury 50% of max. Set 1 hand passive Set 2 Thumb touc…" at bounding box center [515, 320] width 602 height 249
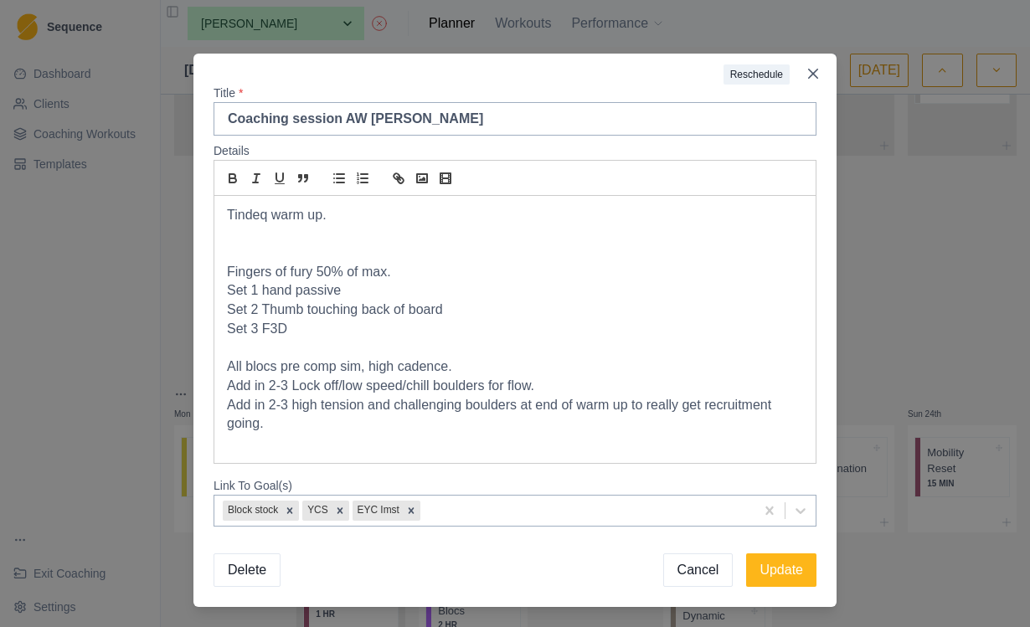
scroll to position [28, 0]
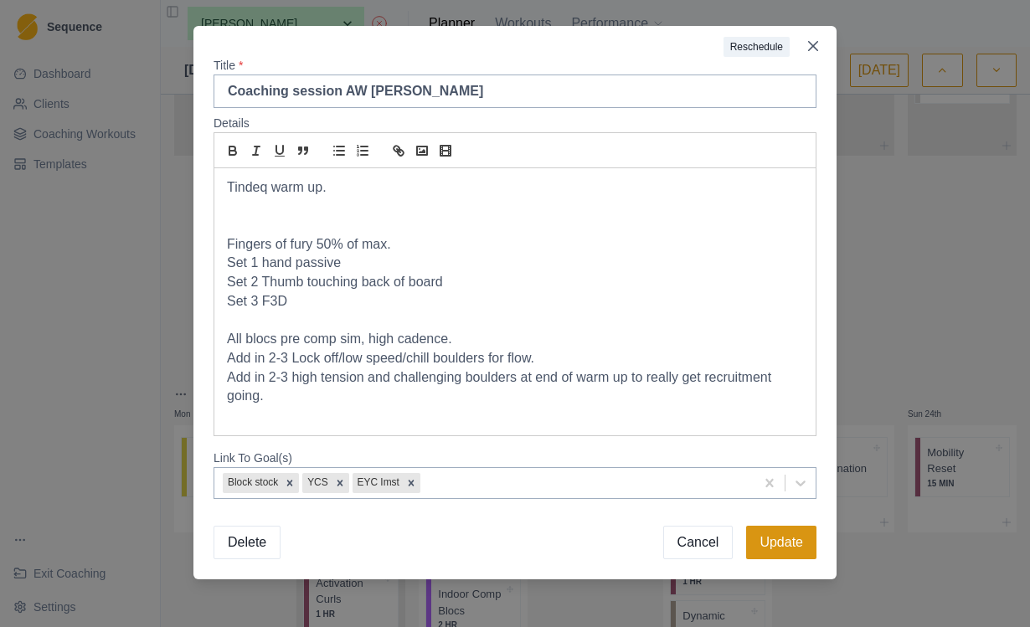
click at [790, 541] on button "Update" at bounding box center [781, 543] width 70 height 34
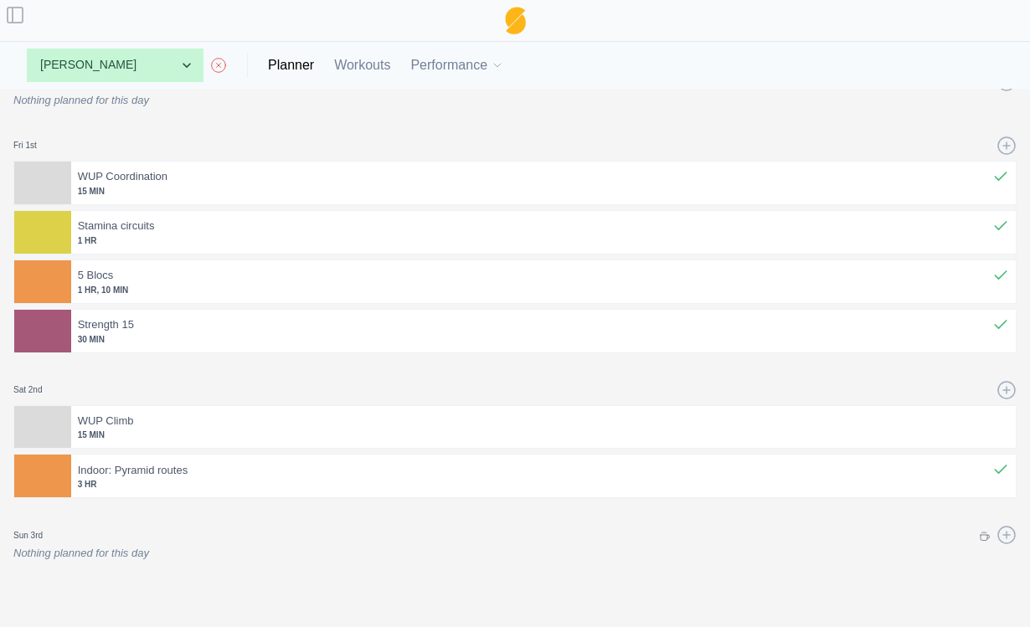
select select "month"
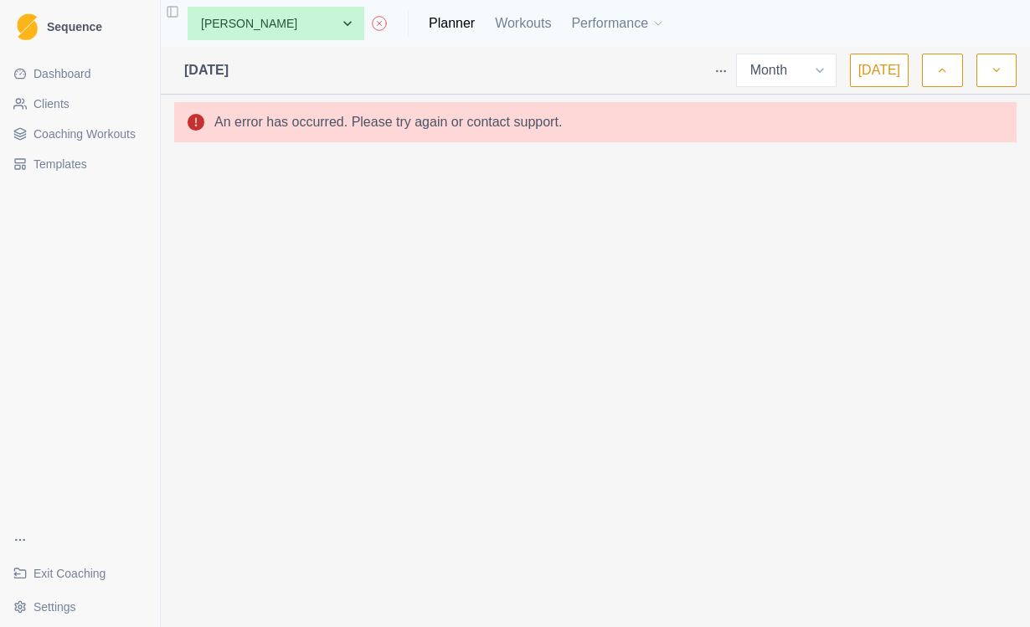
scroll to position [0, 0]
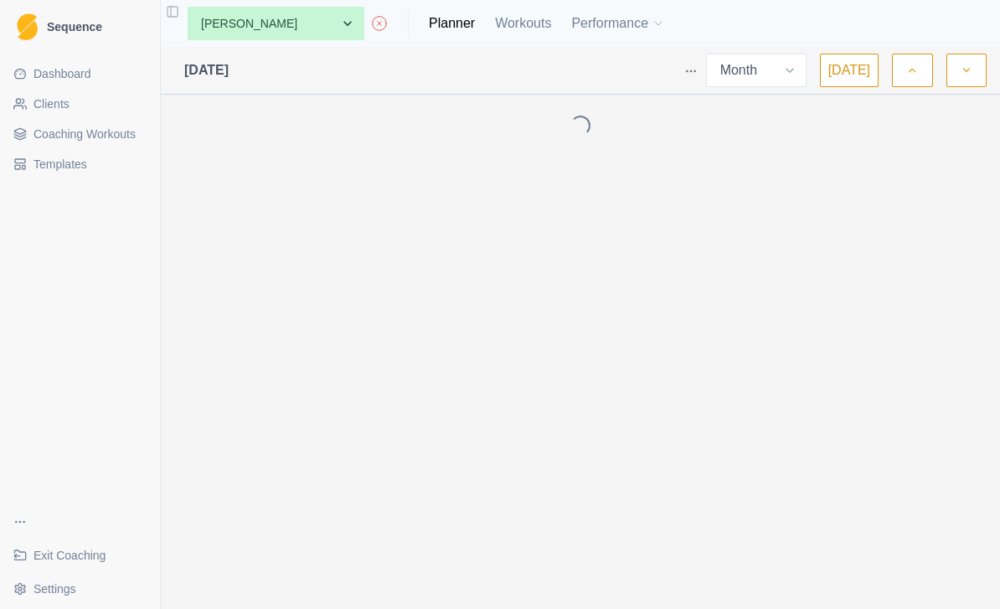
select select "month"
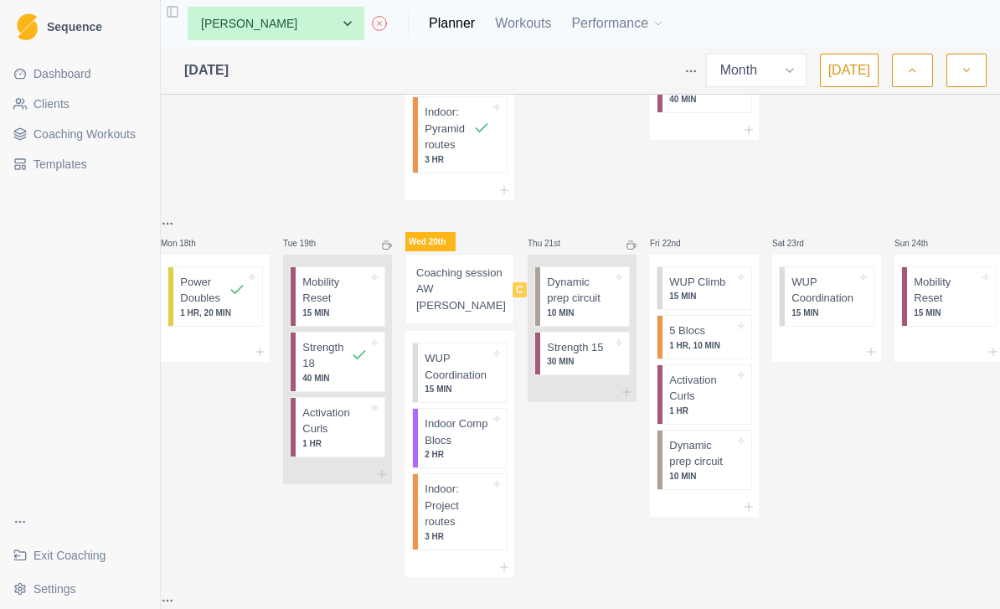
scroll to position [1020, 0]
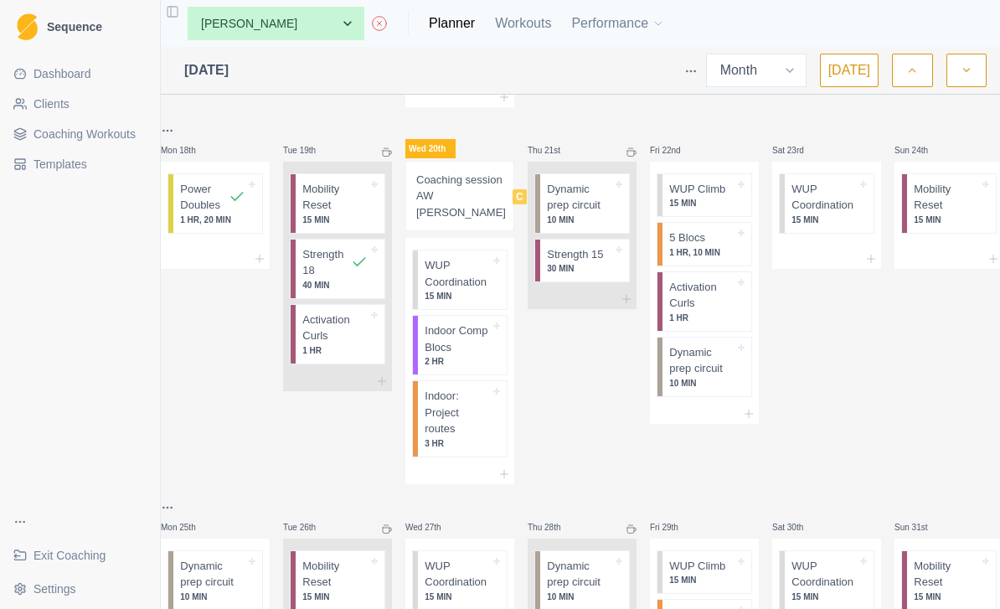
click at [457, 189] on p "Coaching session AW [PERSON_NAME]" at bounding box center [461, 196] width 90 height 49
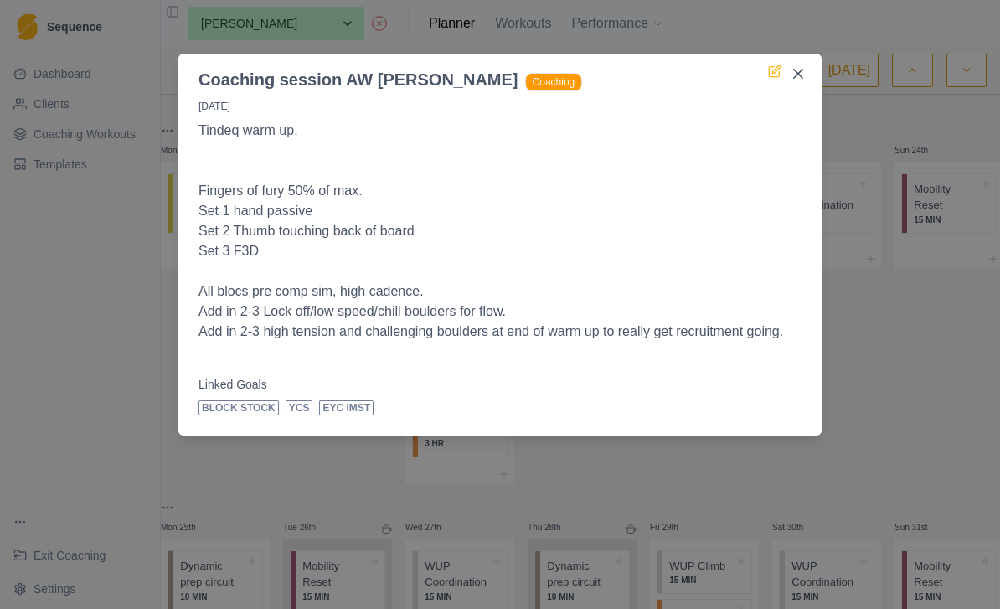
click at [770, 67] on icon at bounding box center [774, 72] width 10 height 10
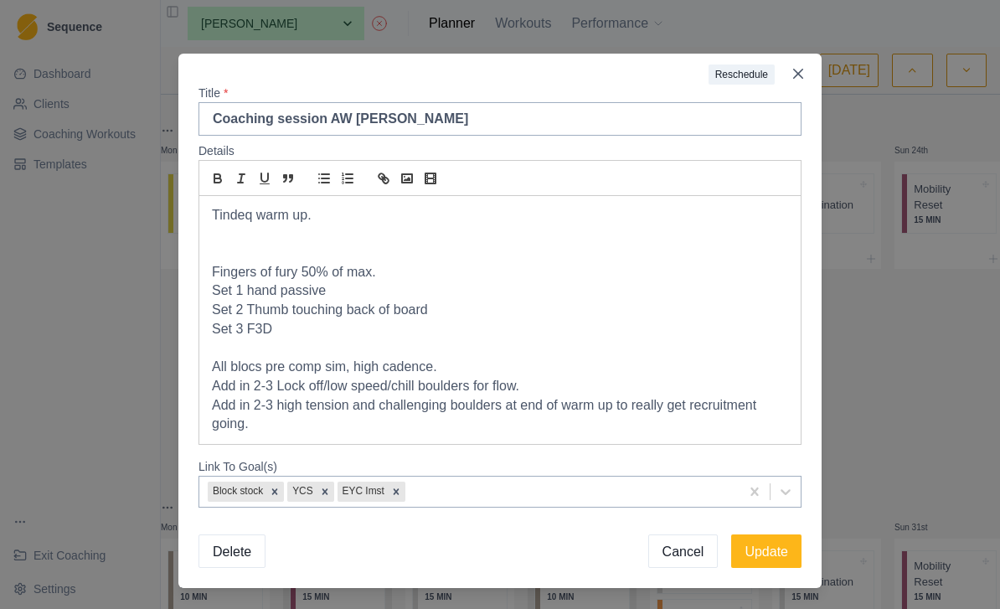
scroll to position [28, 0]
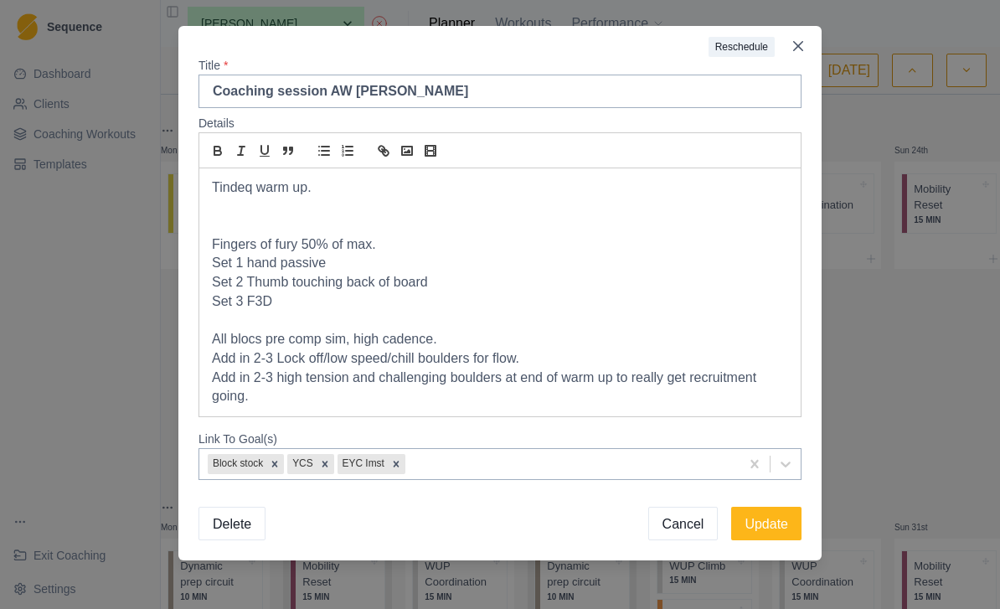
click at [433, 385] on p "Add in 2-3 high tension and challenging boulders at end of warm up to really ge…" at bounding box center [500, 388] width 576 height 38
click at [430, 391] on p "Add in 2-3 high tension and challenging boulders at end of warm up to really ge…" at bounding box center [500, 388] width 576 height 38
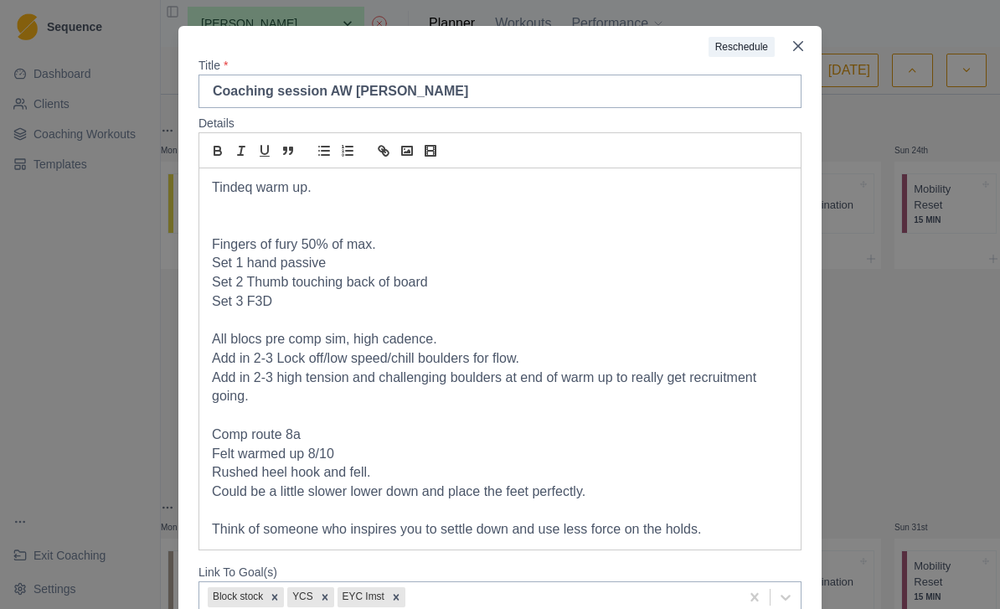
click at [640, 491] on p "Could be a little slower lower down and place the feet perfectly." at bounding box center [500, 492] width 576 height 19
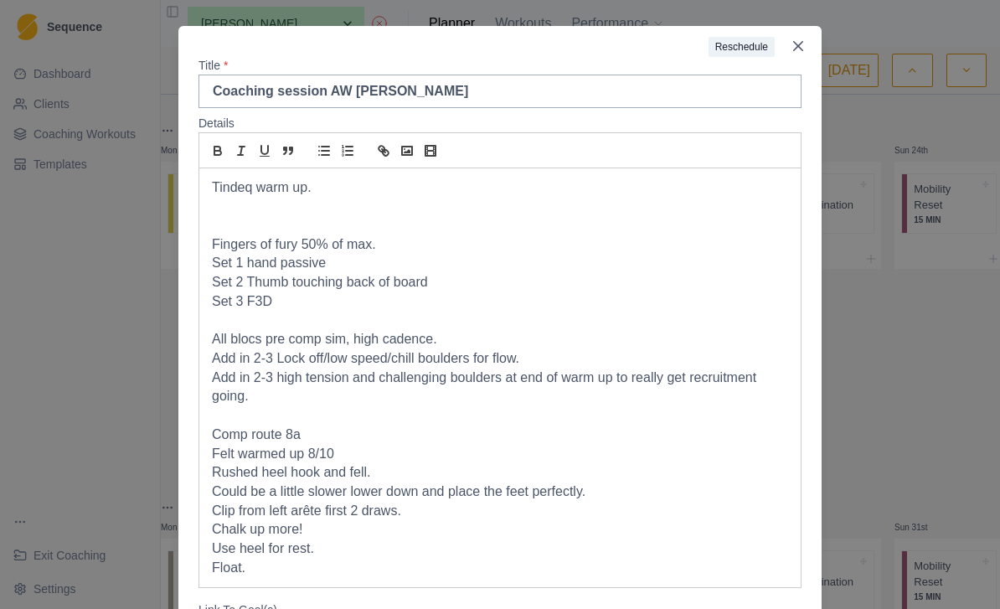
click at [640, 540] on p "Use heel for rest." at bounding box center [500, 549] width 576 height 19
click at [217, 426] on p "Comp route 8a" at bounding box center [500, 435] width 576 height 19
click at [371, 431] on p "Comp route 8a" at bounding box center [500, 435] width 576 height 19
click at [310, 559] on p "Float." at bounding box center [500, 568] width 576 height 19
click at [435, 506] on p "Clip from left arête first 2 draws." at bounding box center [500, 511] width 576 height 19
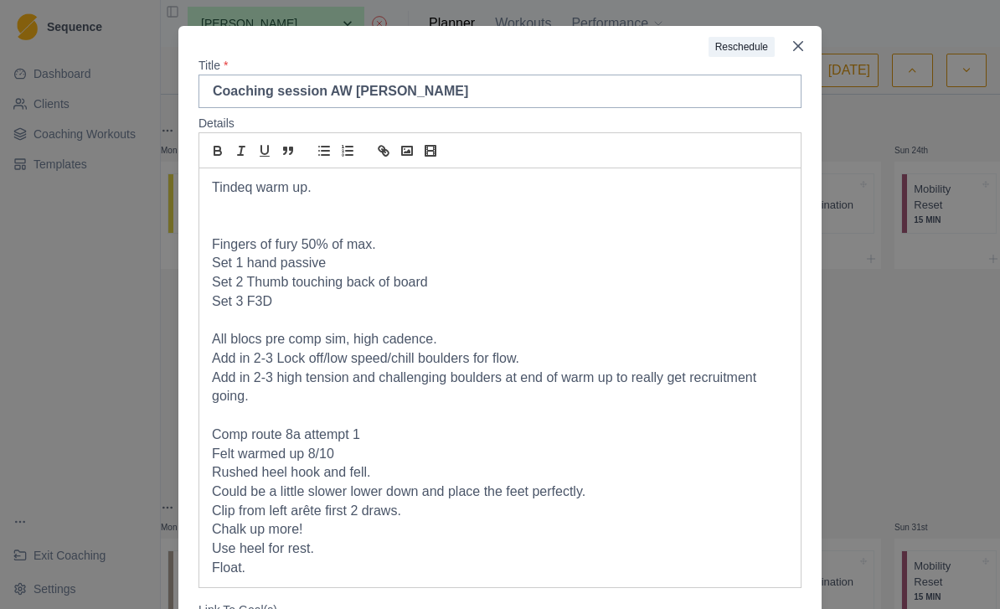
click at [628, 502] on p "Clip from left arête first 2 draws." at bounding box center [500, 511] width 576 height 19
click at [649, 487] on p "Could be a little slower lower down and place the feet perfectly." at bounding box center [500, 492] width 576 height 19
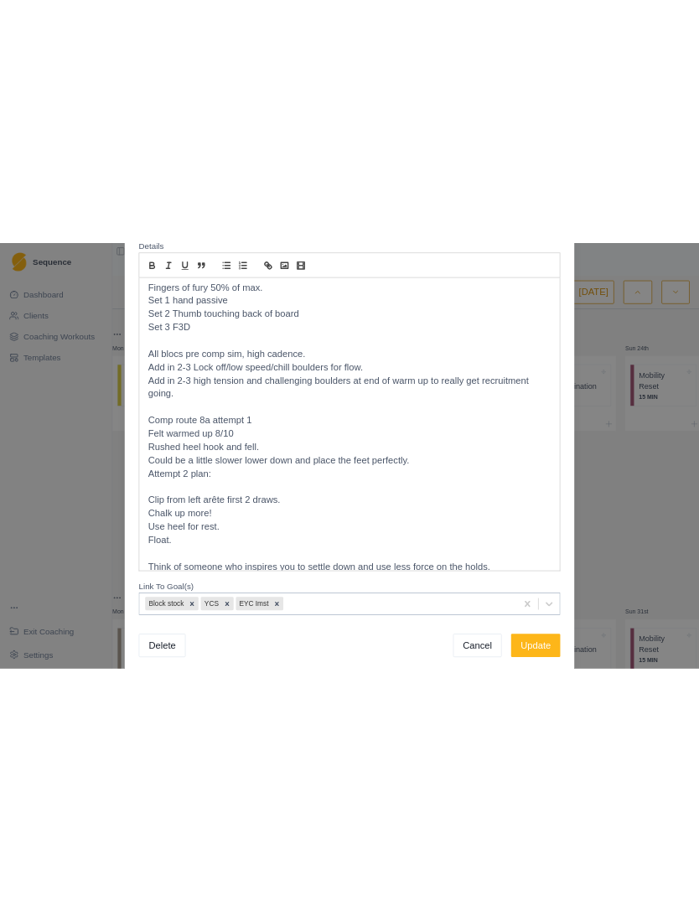
scroll to position [205, 0]
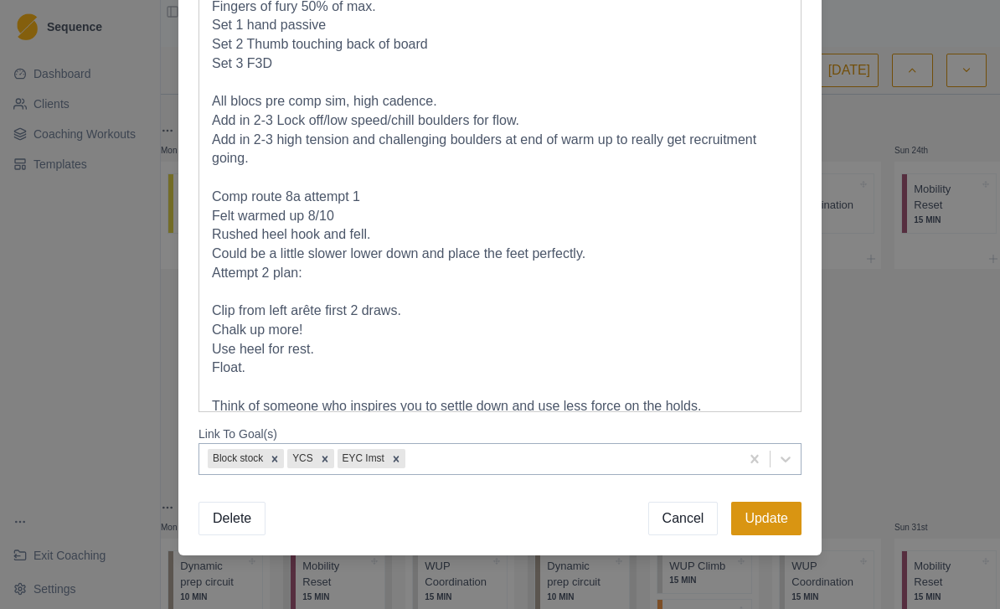
click at [779, 530] on button "Update" at bounding box center [766, 519] width 70 height 34
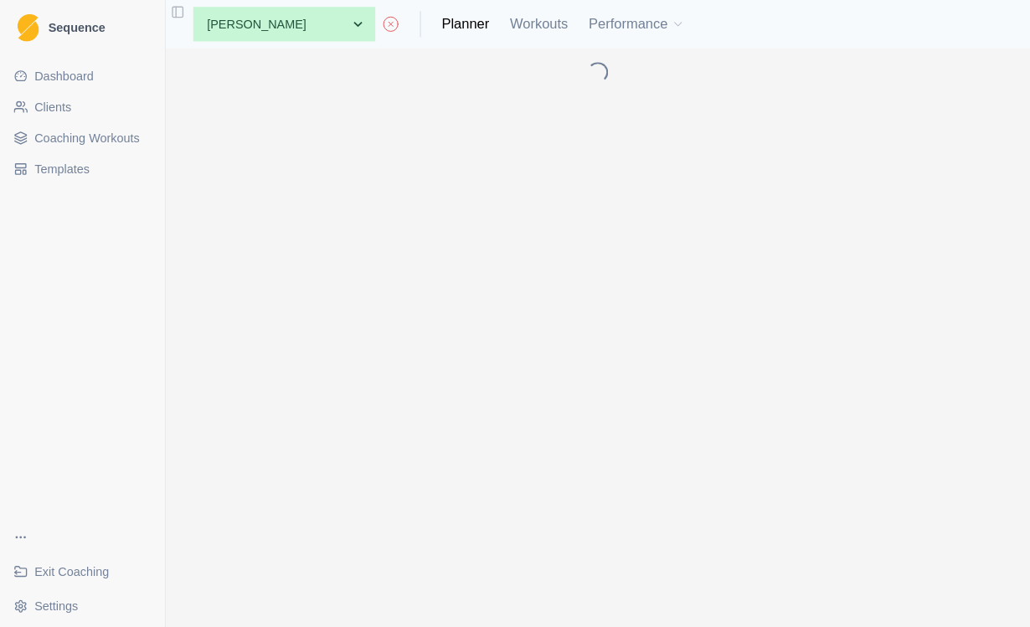
scroll to position [0, 0]
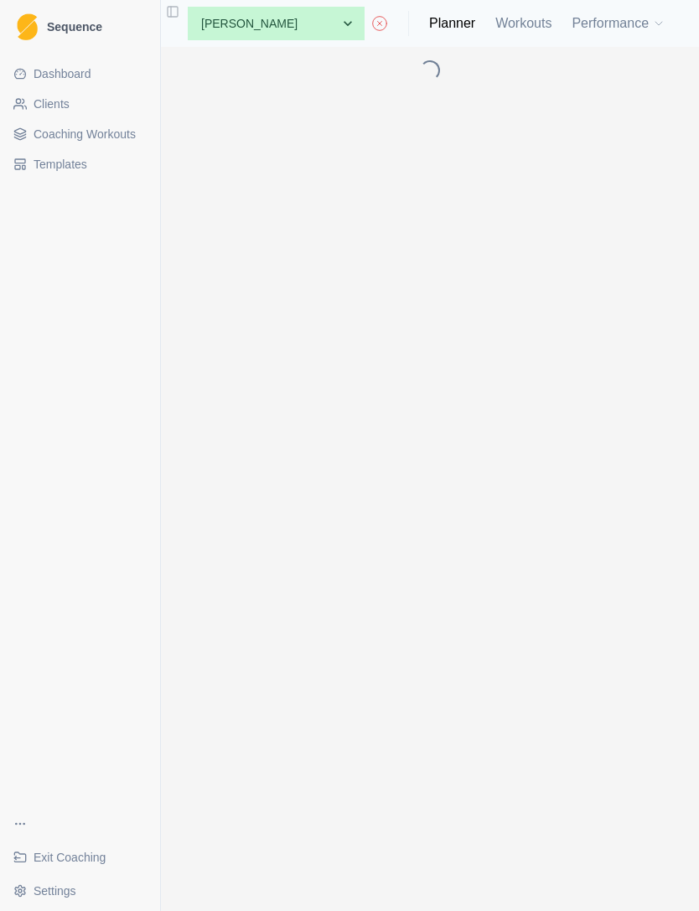
select select "month"
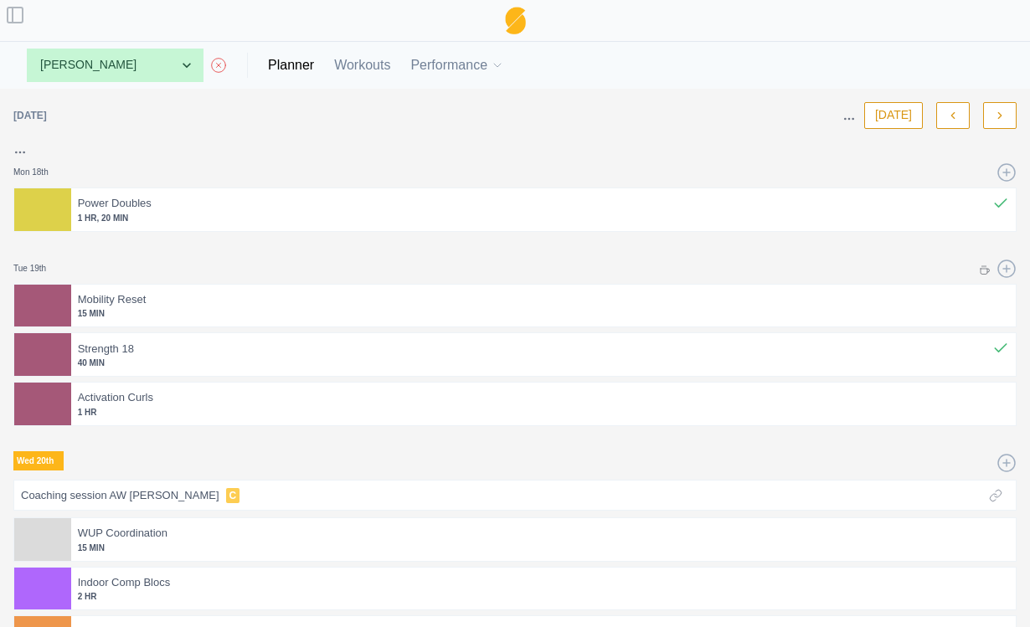
select select "month"
